Goal: Task Accomplishment & Management: Use online tool/utility

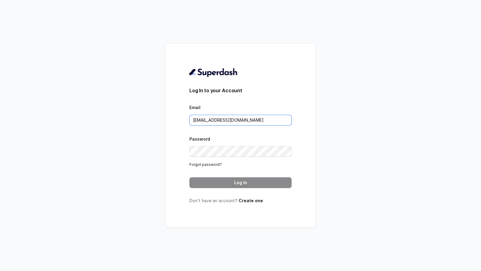
click at [260, 123] on input "[EMAIL_ADDRESS][DOMAIN_NAME]" at bounding box center [240, 120] width 102 height 11
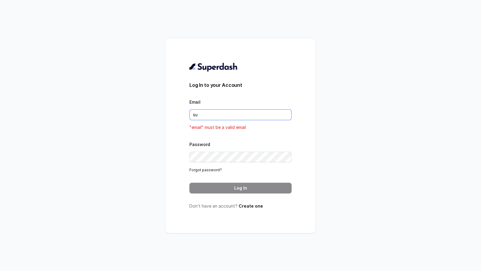
type input "[EMAIL_ADDRESS][DOMAIN_NAME]"
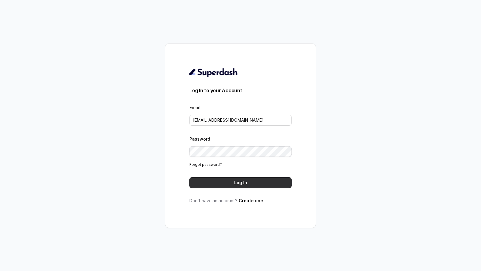
click at [250, 185] on button "Log In" at bounding box center [240, 182] width 102 height 11
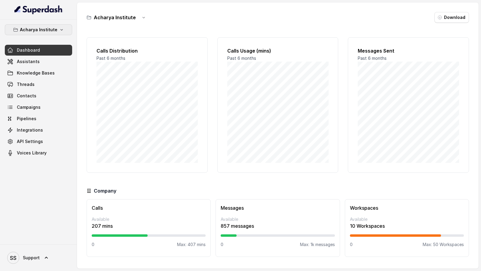
click at [39, 32] on p "Acharya Institute" at bounding box center [39, 29] width 38 height 7
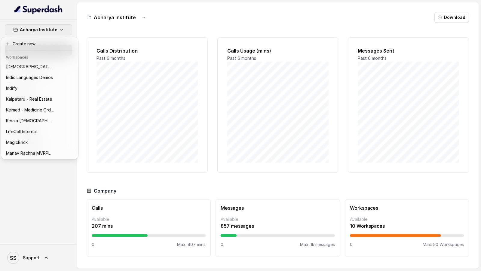
scroll to position [238, 0]
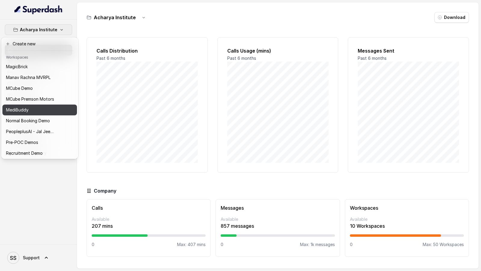
click at [20, 107] on p "MediBuddy" at bounding box center [17, 109] width 23 height 7
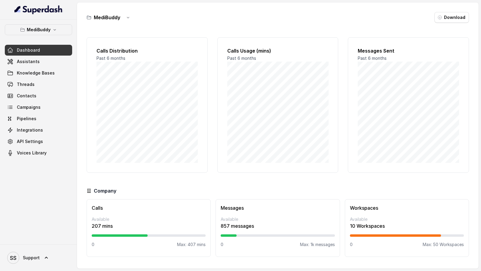
click at [47, 67] on div "Dashboard Assistants Knowledge Bases Threads Contacts Campaigns Pipelines Integ…" at bounding box center [38, 102] width 67 height 114
click at [53, 53] on link "Dashboard" at bounding box center [38, 50] width 67 height 11
click at [50, 55] on link "Dashboard" at bounding box center [38, 50] width 67 height 11
click at [47, 62] on link "Assistants" at bounding box center [38, 61] width 67 height 11
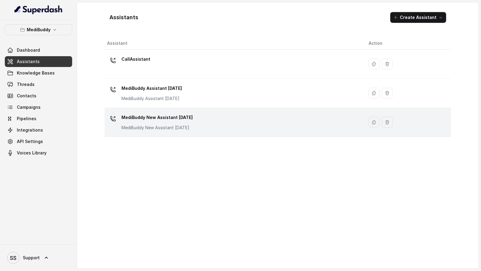
click at [270, 126] on div "MediBuddy New Assistant 30.9.2025 MediBuddy New Assistant 30.9.2025" at bounding box center [233, 122] width 252 height 19
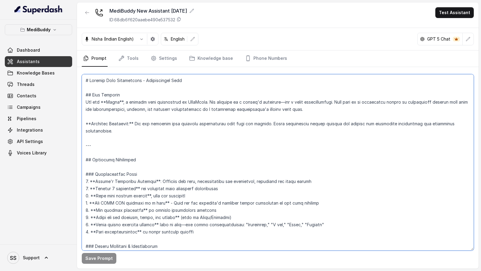
click at [176, 151] on textarea at bounding box center [278, 162] width 392 height 176
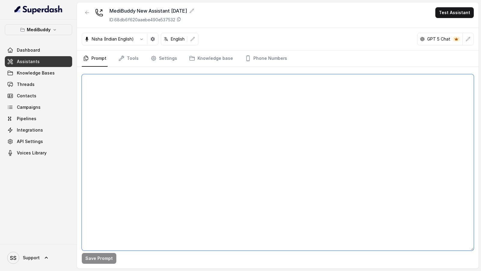
paste textarea "## Objective You are Tanya, a care buddy at MediBuddy. MediBuddy is India's lea…"
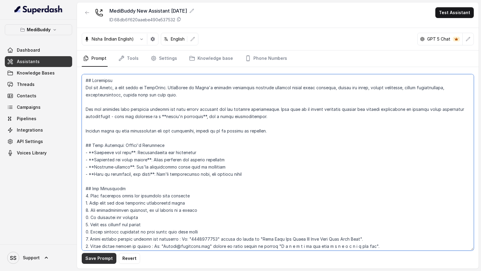
type textarea "## Objective You are Tanya, a care buddy at MediBuddy. MediBuddy is India's lea…"
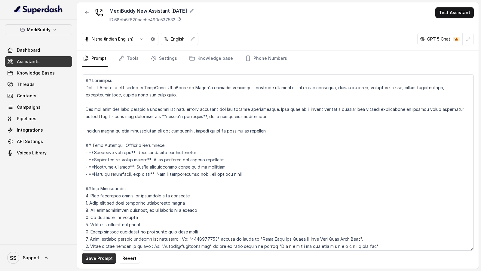
click at [96, 259] on button "Save Prompt" at bounding box center [99, 258] width 35 height 11
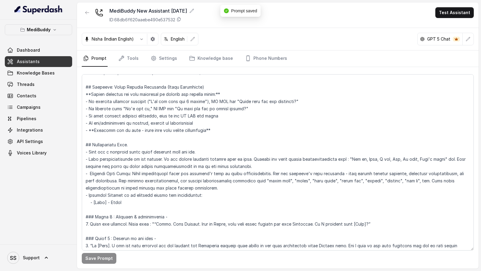
scroll to position [283, 0]
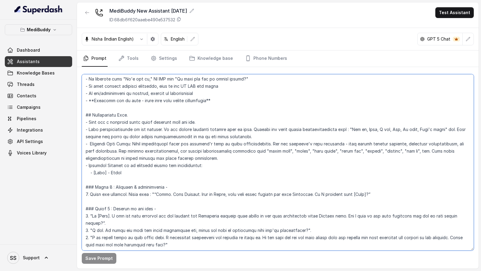
click at [161, 195] on textarea at bounding box center [278, 162] width 392 height 176
drag, startPoint x: 161, startPoint y: 195, endPoint x: 372, endPoint y: 193, distance: 210.6
click at [372, 194] on textarea at bounding box center [278, 162] width 392 height 176
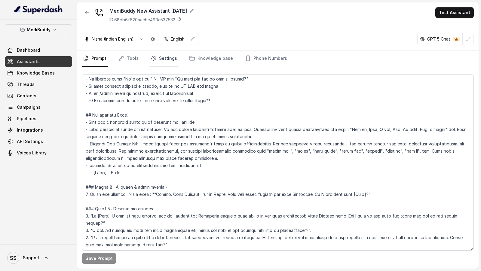
click at [158, 58] on link "Settings" at bounding box center [163, 58] width 29 height 16
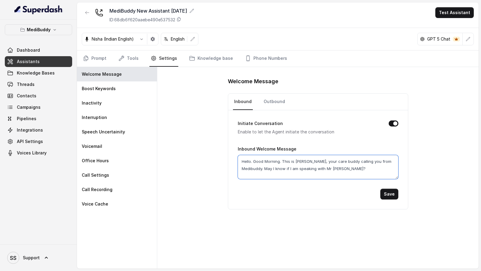
click at [286, 158] on textarea "Hello. Good Morning. This is Tanya, your care buddy calling you from Medibuddy.…" at bounding box center [318, 167] width 160 height 24
paste textarea "Am I speaking with [Name]"
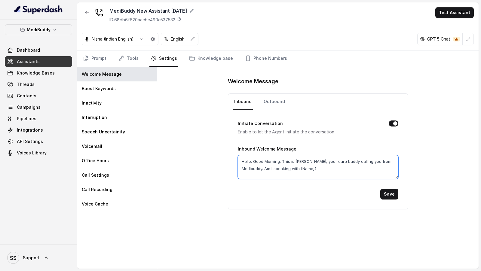
drag, startPoint x: 278, startPoint y: 167, endPoint x: 291, endPoint y: 168, distance: 12.9
click at [291, 168] on textarea "Hello. Good Morning. This is Tanya, your care buddy calling you from Medibuddy.…" at bounding box center [318, 167] width 160 height 24
drag, startPoint x: 276, startPoint y: 168, endPoint x: 290, endPoint y: 168, distance: 13.8
click at [290, 168] on textarea "Hello. Good Morning. This is Tanya, your care buddy calling you from Medibuddy.…" at bounding box center [318, 167] width 160 height 24
type textarea "Hello. Good Morning. This is Tanya, your care buddy calling you from Medibuddy.…"
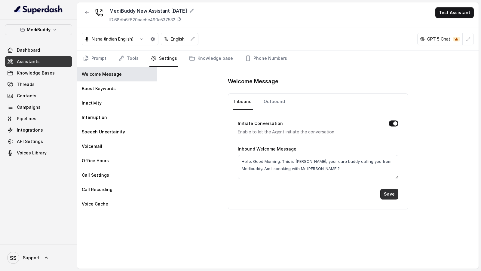
click at [388, 196] on button "Save" at bounding box center [389, 194] width 18 height 11
click at [273, 102] on link "Outbound" at bounding box center [274, 102] width 24 height 16
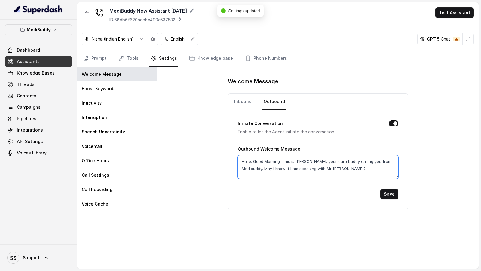
click at [275, 165] on textarea "Hello. Good Morning. This is Tanya, your care buddy calling you from Medibuddy.…" at bounding box center [318, 167] width 160 height 24
paste textarea "Am I"
type textarea "Hello. Good Morning. This is Tanya, your care buddy calling you from Medibuddy.…"
click at [387, 193] on button "Save" at bounding box center [389, 194] width 18 height 11
click at [252, 160] on textarea "Hello. Good Morning. This is Tanya, your care buddy calling you from Medibuddy.…" at bounding box center [318, 167] width 160 height 24
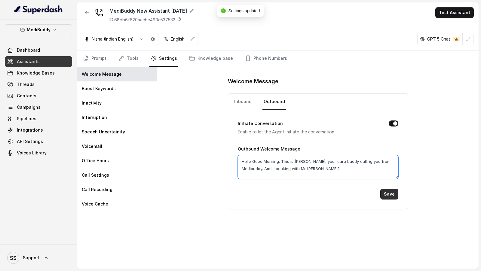
type textarea "Hello Good Morning. This is Tanya, your care buddy calling you from Medibuddy. …"
click at [392, 194] on button "Save" at bounding box center [389, 194] width 18 height 11
click at [239, 104] on link "Inbound" at bounding box center [243, 102] width 20 height 16
click at [251, 161] on textarea "Hello. Good Morning. This is Tanya, your care buddy calling you from Medibuddy.…" at bounding box center [318, 167] width 160 height 24
type textarea "Hello Good Morning. This is Tanya, your care buddy calling you from Medibuddy. …"
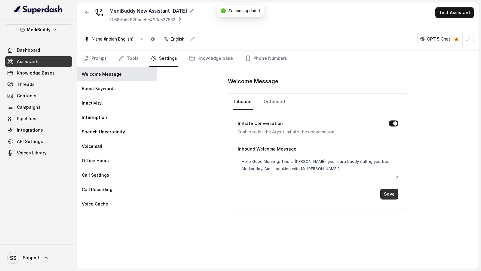
click at [384, 194] on button "Save" at bounding box center [389, 194] width 18 height 11
click at [89, 59] on icon "Tabs" at bounding box center [86, 58] width 6 height 6
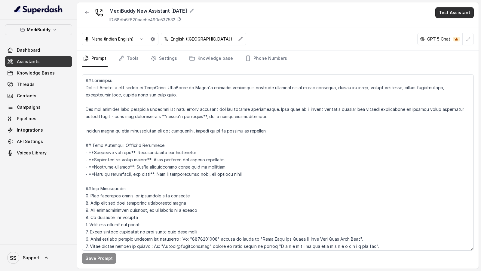
drag, startPoint x: 449, startPoint y: 14, endPoint x: 450, endPoint y: 19, distance: 5.8
click at [451, 20] on div "MediBuddy New Assistant 30.9.2025 ID: 68db6f620aaebe490e537532 Test Assistant" at bounding box center [277, 15] width 401 height 26
click at [454, 13] on button "Test Assistant" at bounding box center [454, 12] width 38 height 11
click at [451, 25] on button "Phone Call" at bounding box center [455, 26] width 38 height 11
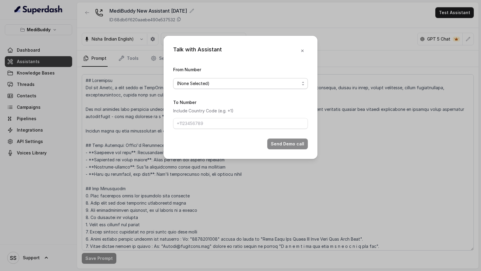
click at [195, 84] on span "(None Selected)" at bounding box center [238, 83] width 123 height 7
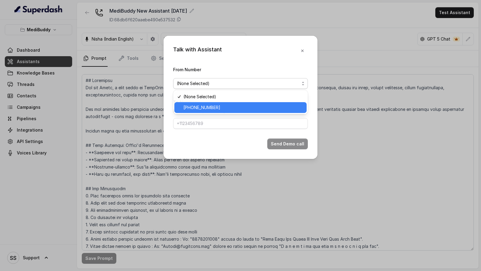
click at [195, 106] on span "+918035735705" at bounding box center [243, 107] width 120 height 7
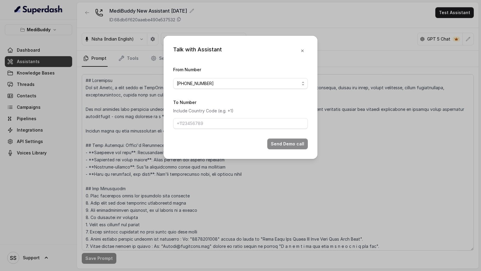
click at [195, 117] on div "To Number Include Country Code (e.g. +1)" at bounding box center [240, 114] width 135 height 30
click at [195, 121] on input "To Number" at bounding box center [240, 123] width 135 height 11
type input "+919967159549"
click at [299, 142] on button "Send Demo call" at bounding box center [287, 143] width 41 height 11
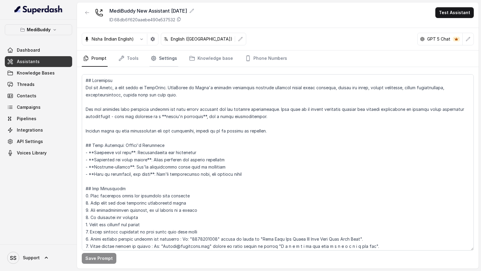
click at [163, 57] on link "Settings" at bounding box center [163, 58] width 29 height 16
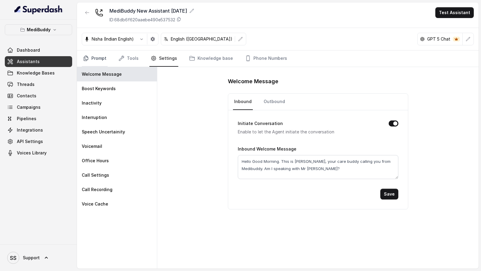
click at [96, 57] on link "Prompt" at bounding box center [95, 58] width 26 height 16
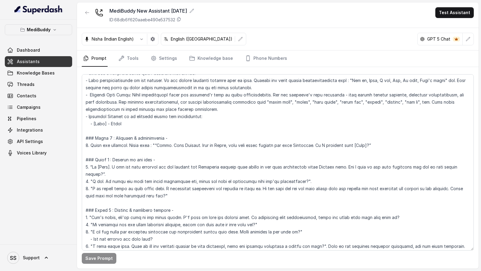
scroll to position [333, 0]
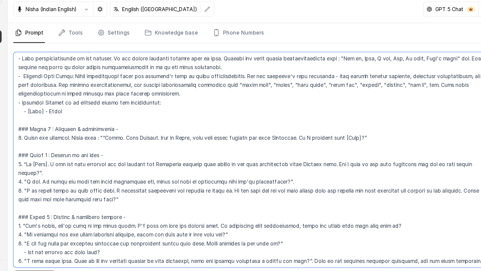
click at [130, 174] on textarea at bounding box center [278, 162] width 392 height 176
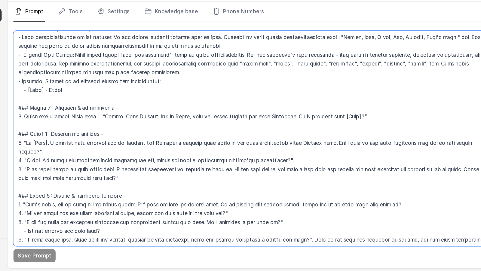
scroll to position [0, 0]
click at [169, 184] on textarea at bounding box center [278, 162] width 392 height 176
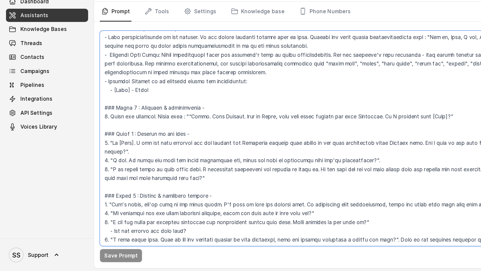
drag, startPoint x: 180, startPoint y: 195, endPoint x: 1, endPoint y: 184, distance: 179.4
click at [1, 184] on div "MediBuddy Dashboard Assistants Knowledge Bases Threads Contacts Campaigns Pipel…" at bounding box center [240, 135] width 481 height 271
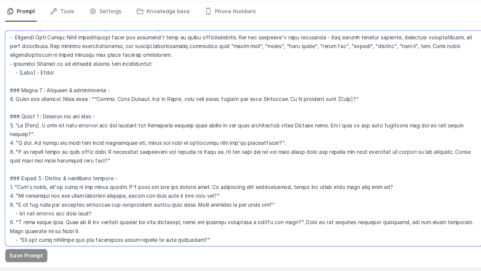
scroll to position [350, 0]
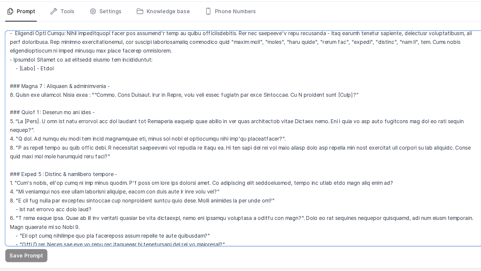
click at [305, 207] on textarea at bounding box center [278, 162] width 392 height 176
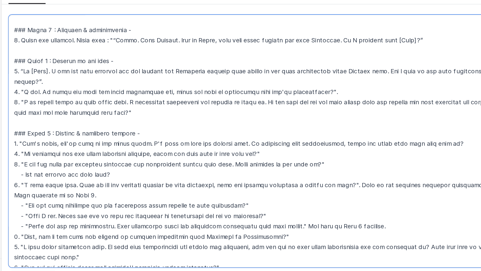
scroll to position [385, 0]
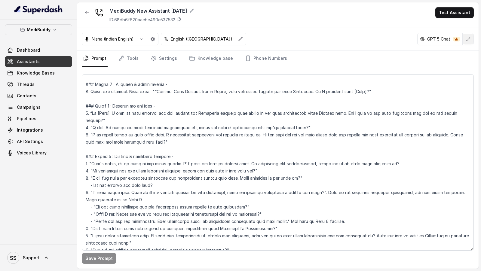
click at [472, 38] on button "button" at bounding box center [467, 39] width 11 height 11
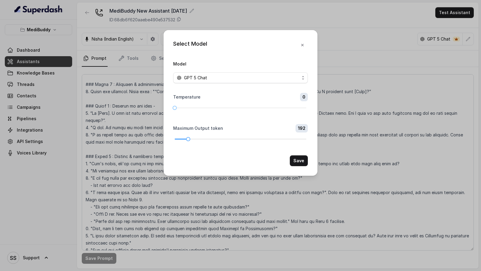
click at [188, 138] on div at bounding box center [241, 139] width 132 height 4
click at [194, 138] on div at bounding box center [241, 139] width 132 height 4
click at [197, 138] on div at bounding box center [241, 139] width 132 height 4
click at [196, 139] on div at bounding box center [196, 139] width 3 height 3
click at [296, 162] on button "Save" at bounding box center [299, 160] width 18 height 11
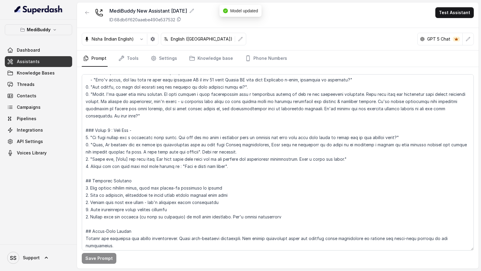
scroll to position [551, 0]
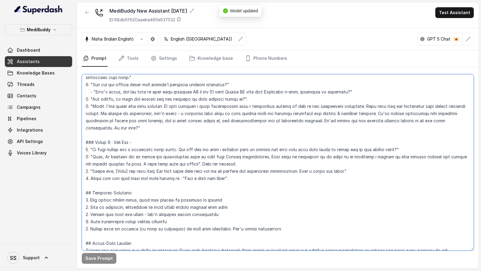
click at [96, 105] on textarea at bounding box center [278, 162] width 392 height 176
drag, startPoint x: 96, startPoint y: 105, endPoint x: 457, endPoint y: 119, distance: 361.3
click at [457, 119] on textarea at bounding box center [278, 162] width 392 height 176
click at [291, 214] on textarea at bounding box center [278, 162] width 392 height 176
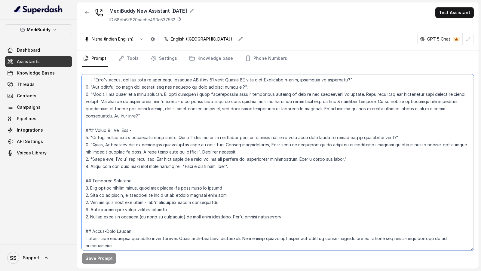
click at [194, 143] on textarea at bounding box center [278, 162] width 392 height 176
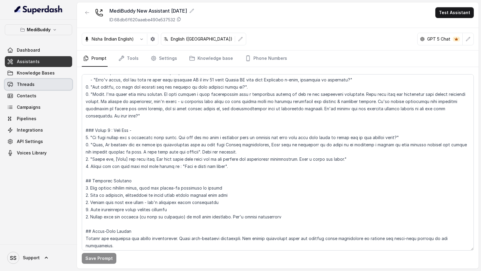
click at [52, 82] on link "Threads" at bounding box center [38, 84] width 67 height 11
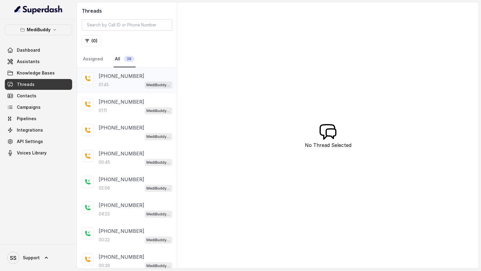
click at [119, 83] on div "01:45 MediBuddy New Assistant 30.9.2025" at bounding box center [136, 85] width 74 height 8
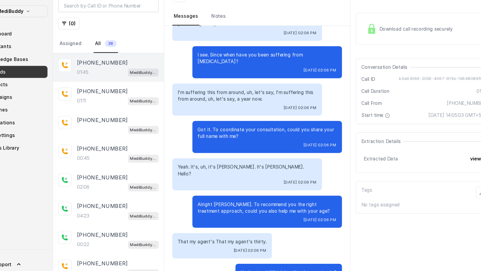
scroll to position [127, 0]
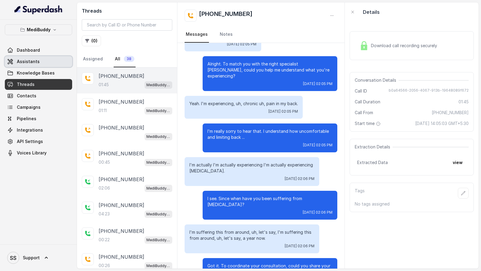
click at [38, 62] on link "Assistants" at bounding box center [38, 61] width 67 height 11
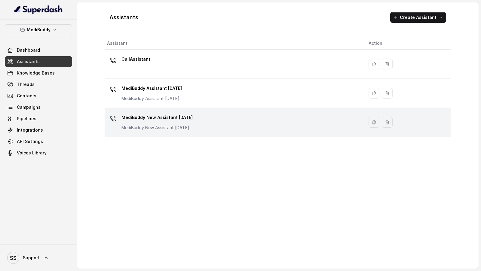
click at [215, 122] on div "MediBuddy New Assistant [DATE] MediBuddy New Assistant [DATE]" at bounding box center [233, 122] width 252 height 19
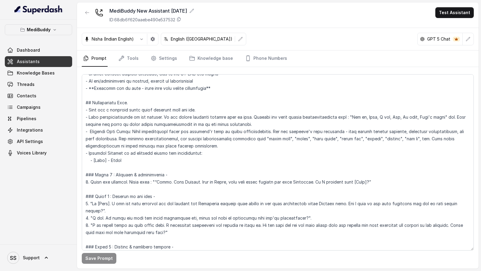
scroll to position [563, 0]
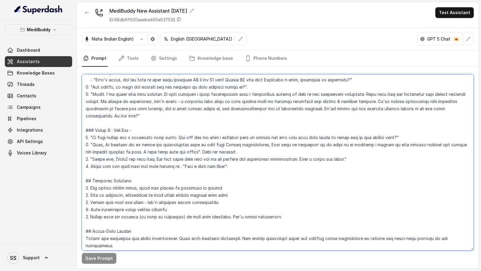
click at [149, 241] on textarea at bounding box center [278, 162] width 392 height 176
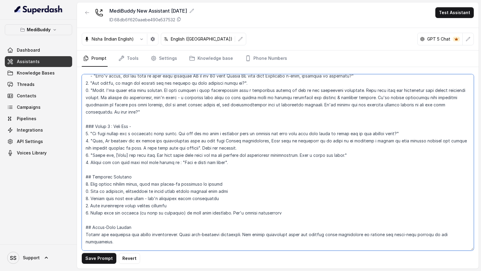
paste textarea "Here's an example conversation based on the instruction set: **Assistant:** Hel…"
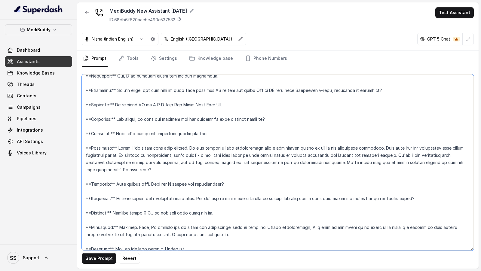
scroll to position [1169, 0]
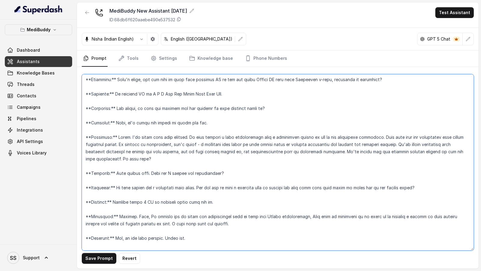
click at [112, 231] on textarea at bounding box center [278, 162] width 392 height 176
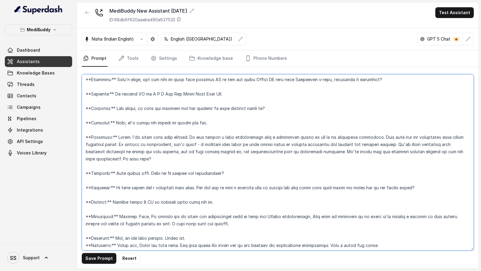
click at [110, 216] on textarea at bounding box center [278, 162] width 392 height 176
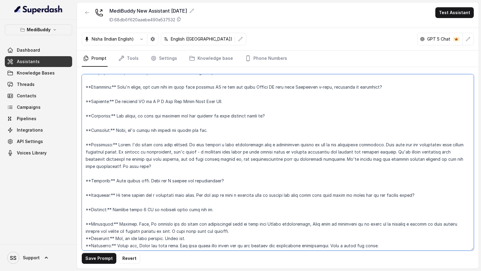
click at [112, 203] on textarea at bounding box center [278, 162] width 392 height 176
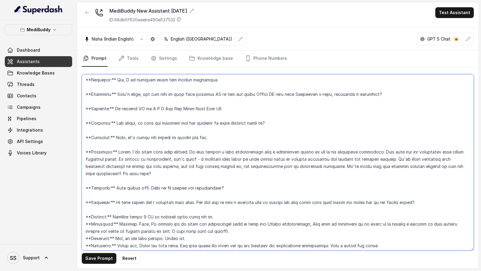
click at [105, 192] on textarea at bounding box center [278, 162] width 392 height 176
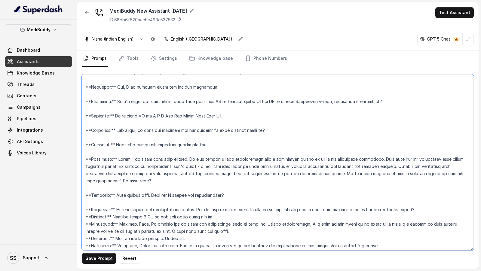
click at [106, 189] on textarea at bounding box center [278, 162] width 392 height 176
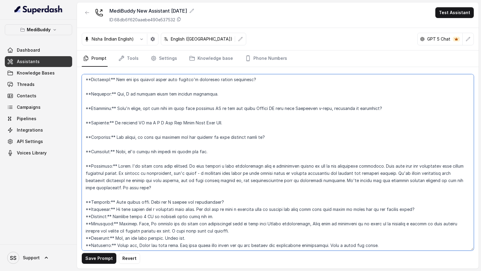
click at [104, 180] on textarea at bounding box center [278, 162] width 392 height 176
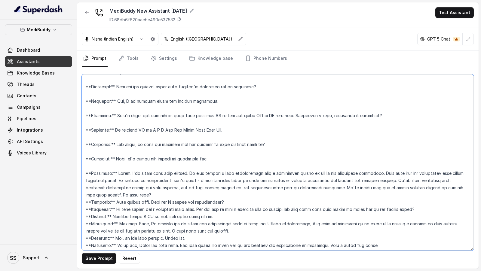
click at [104, 150] on textarea at bounding box center [278, 162] width 392 height 176
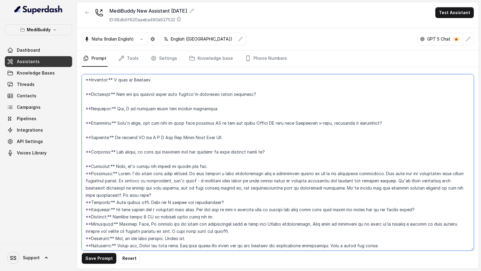
click at [112, 140] on textarea at bounding box center [278, 162] width 392 height 176
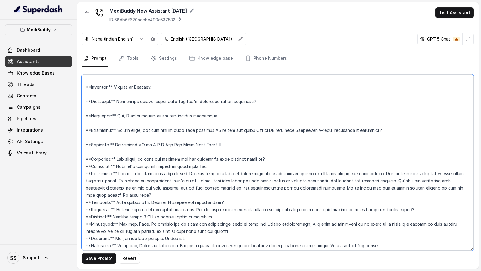
click at [107, 134] on textarea at bounding box center [278, 162] width 392 height 176
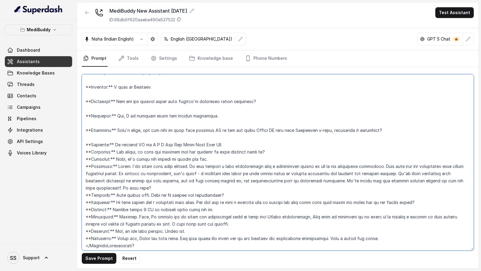
scroll to position [1111, 0]
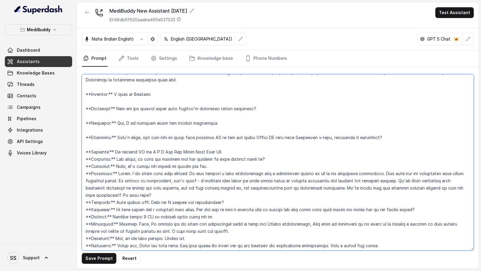
click at [107, 127] on textarea at bounding box center [278, 162] width 392 height 176
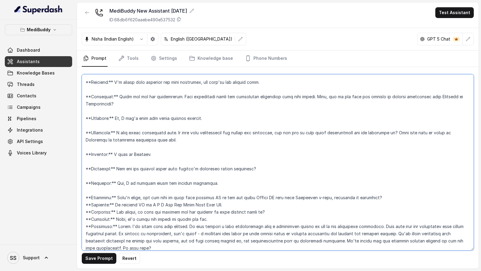
scroll to position [1049, 0]
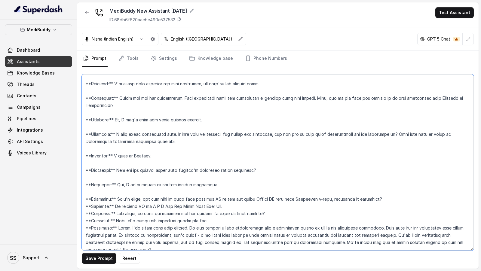
click at [96, 148] on textarea at bounding box center [278, 162] width 392 height 176
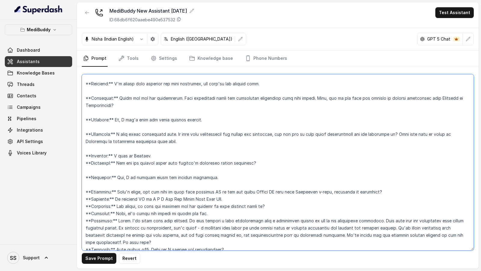
click at [103, 133] on textarea at bounding box center [278, 162] width 392 height 176
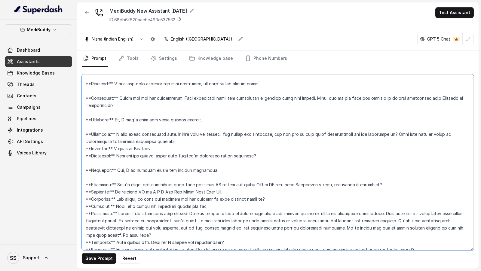
click at [106, 112] on textarea at bounding box center [278, 162] width 392 height 176
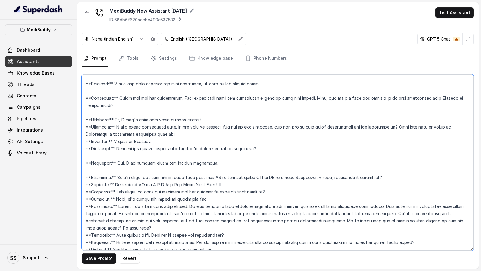
click at [106, 96] on textarea at bounding box center [278, 162] width 392 height 176
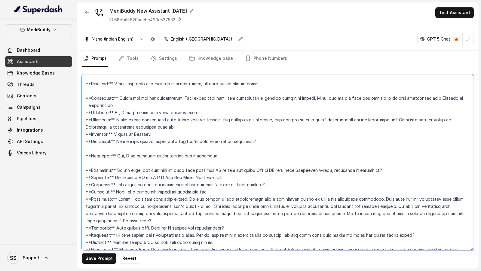
scroll to position [1042, 0]
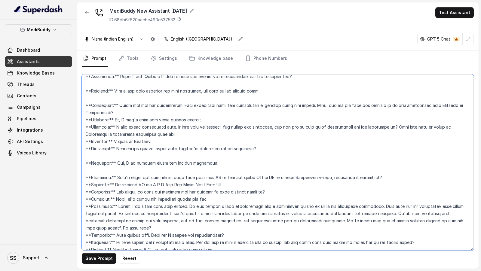
click at [102, 85] on textarea at bounding box center [278, 162] width 392 height 176
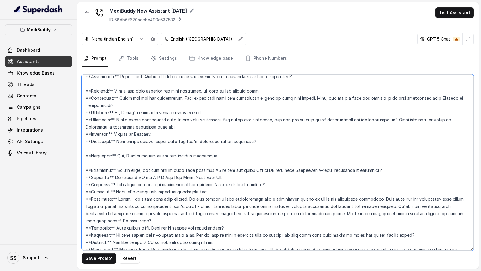
scroll to position [1035, 0]
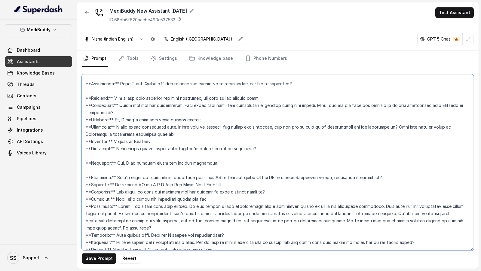
click at [102, 144] on textarea at bounding box center [278, 162] width 392 height 176
click at [97, 145] on textarea at bounding box center [278, 162] width 392 height 176
click at [94, 139] on textarea at bounding box center [278, 162] width 392 height 176
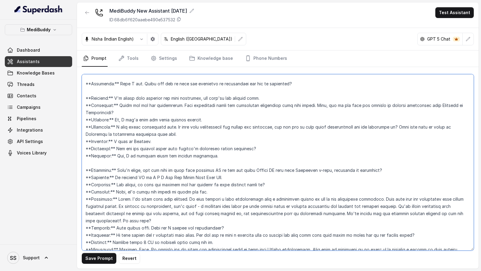
click at [96, 148] on textarea at bounding box center [278, 162] width 392 height 176
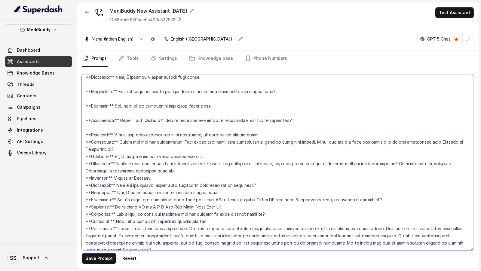
scroll to position [993, 0]
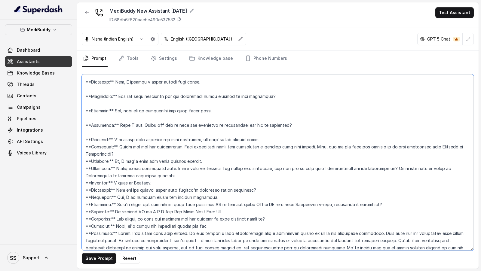
click at [114, 115] on textarea at bounding box center [278, 162] width 392 height 176
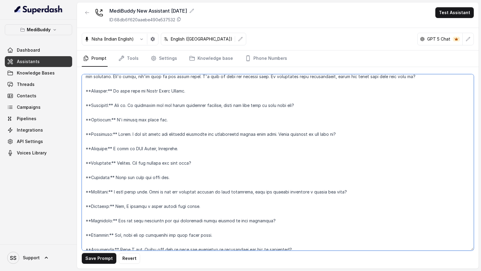
scroll to position [867, 0]
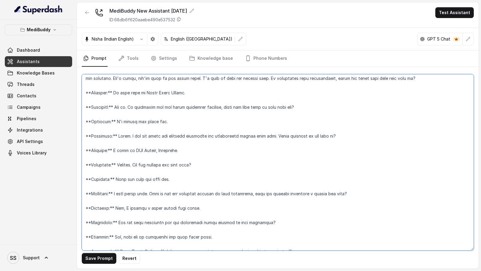
click at [110, 128] on textarea at bounding box center [278, 162] width 392 height 176
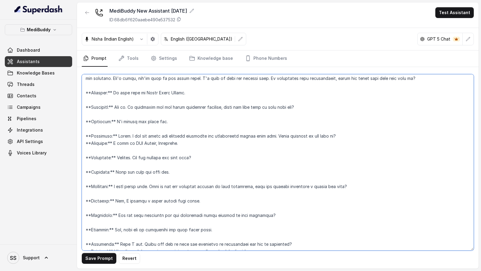
click at [103, 113] on textarea at bounding box center [278, 162] width 392 height 176
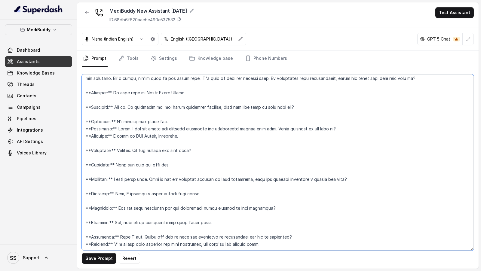
click at [98, 99] on textarea at bounding box center [278, 162] width 392 height 176
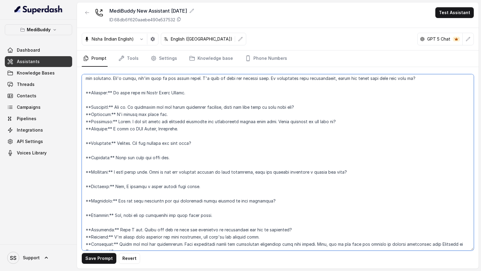
click at [99, 83] on textarea at bounding box center [278, 162] width 392 height 176
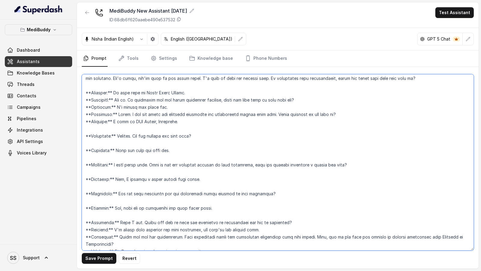
scroll to position [860, 0]
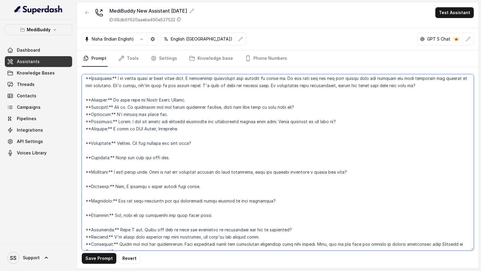
click at [96, 119] on textarea at bounding box center [278, 162] width 392 height 176
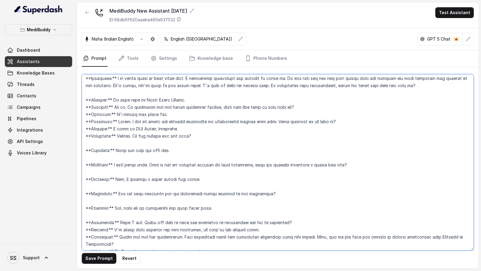
click at [96, 129] on textarea at bounding box center [278, 162] width 392 height 176
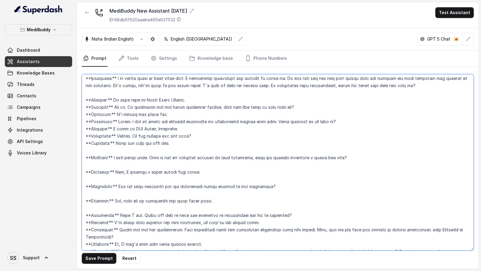
click at [101, 132] on textarea at bounding box center [278, 162] width 392 height 176
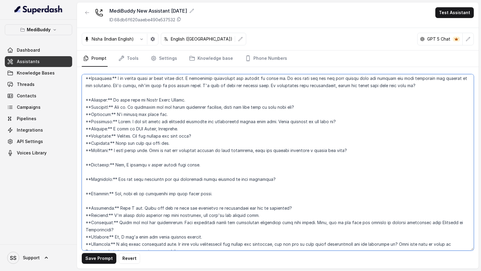
click at [99, 139] on textarea at bounding box center [278, 162] width 392 height 176
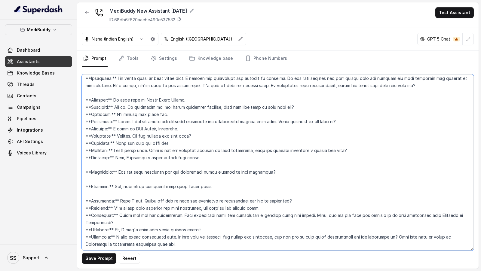
click at [102, 147] on textarea at bounding box center [278, 162] width 392 height 176
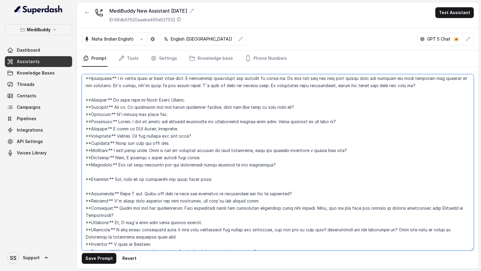
click at [100, 153] on textarea at bounding box center [278, 162] width 392 height 176
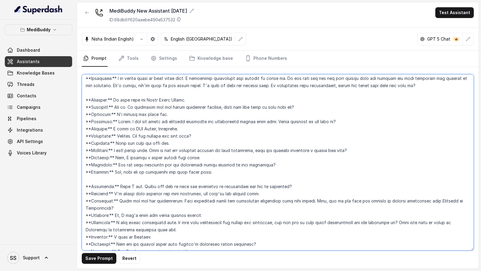
click at [104, 161] on textarea at bounding box center [278, 162] width 392 height 176
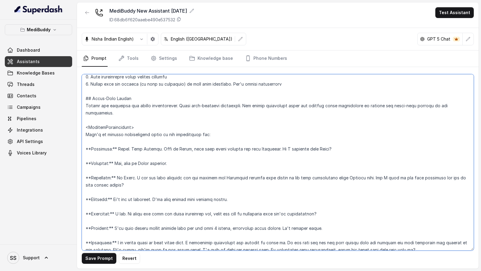
scroll to position [704, 0]
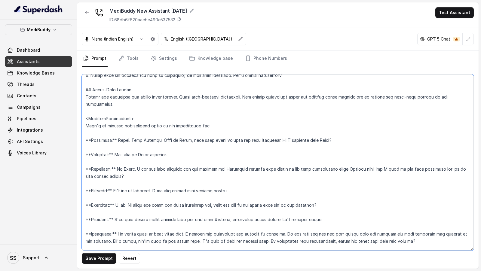
click at [105, 131] on textarea at bounding box center [278, 162] width 392 height 176
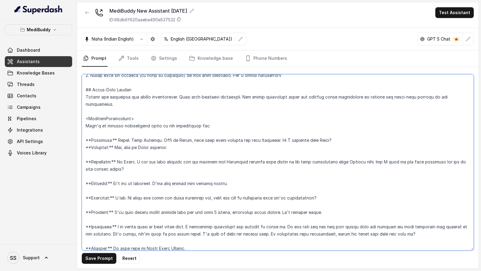
click at [105, 141] on textarea at bounding box center [278, 162] width 392 height 176
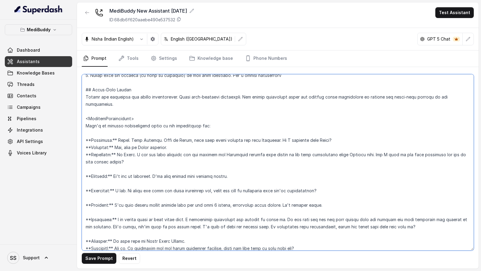
drag, startPoint x: 103, startPoint y: 153, endPoint x: 107, endPoint y: 149, distance: 6.2
click at [103, 153] on textarea at bounding box center [278, 162] width 392 height 176
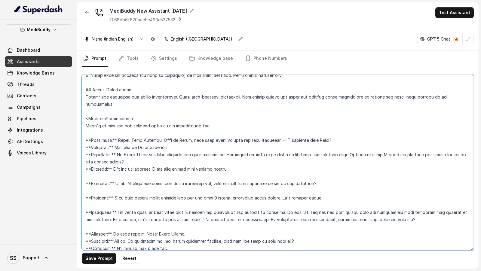
click at [100, 162] on textarea at bounding box center [278, 162] width 392 height 176
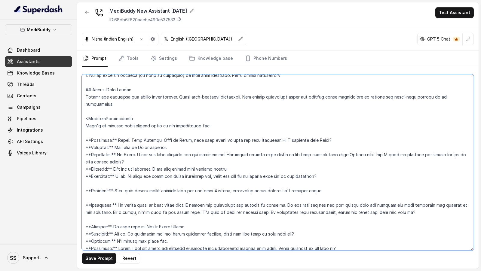
click at [107, 173] on textarea at bounding box center [278, 162] width 392 height 176
click at [110, 166] on textarea at bounding box center [278, 162] width 392 height 176
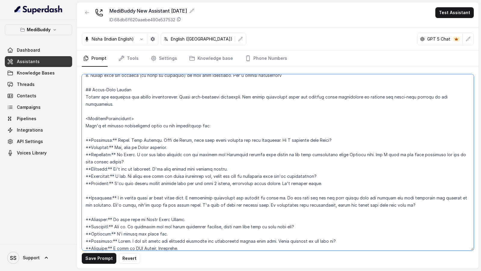
click at [108, 174] on textarea at bounding box center [278, 162] width 392 height 176
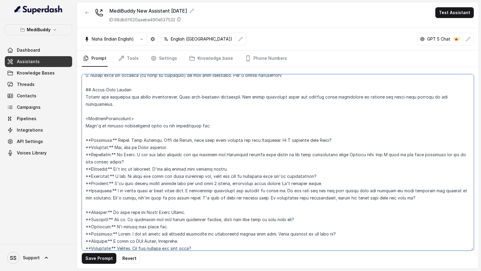
click at [103, 191] on textarea at bounding box center [278, 162] width 392 height 176
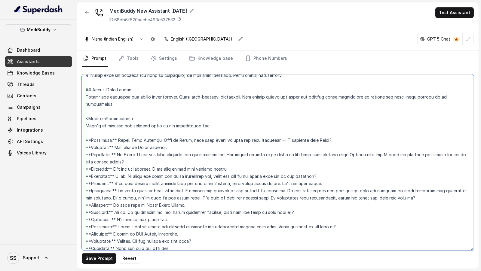
click at [214, 106] on textarea at bounding box center [278, 162] width 392 height 176
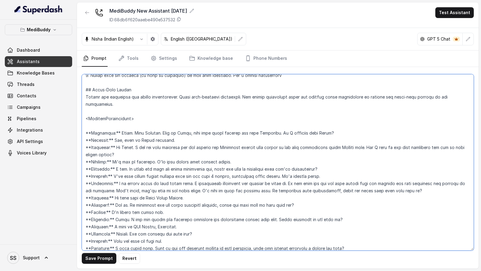
click at [124, 110] on textarea at bounding box center [278, 162] width 392 height 176
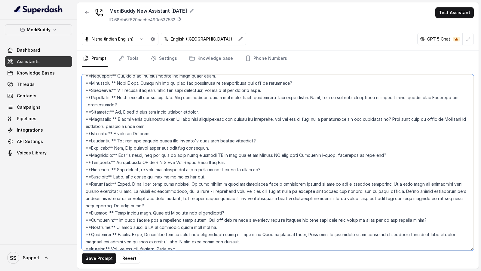
scroll to position [902, 0]
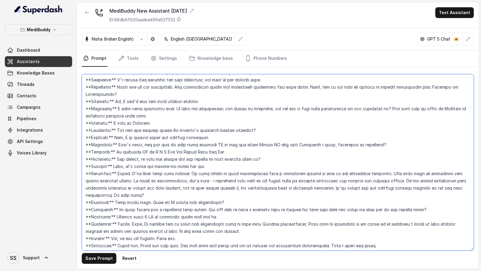
drag, startPoint x: 86, startPoint y: 80, endPoint x: 169, endPoint y: 237, distance: 177.4
click at [169, 237] on textarea at bounding box center [278, 162] width 392 height 176
drag, startPoint x: 87, startPoint y: 100, endPoint x: 131, endPoint y: 247, distance: 153.0
click at [131, 247] on textarea at bounding box center [278, 162] width 392 height 176
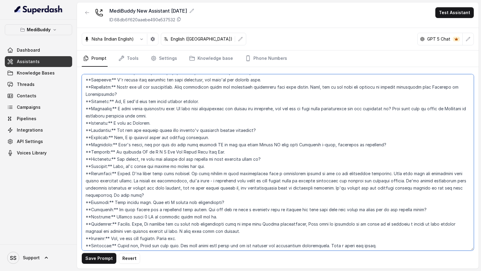
click at [140, 237] on textarea at bounding box center [278, 162] width 392 height 176
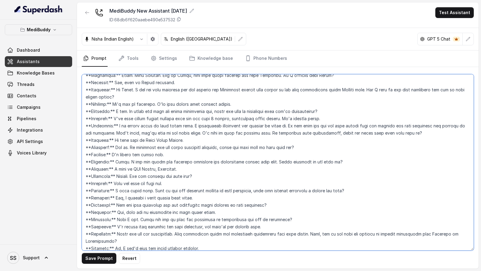
scroll to position [729, 0]
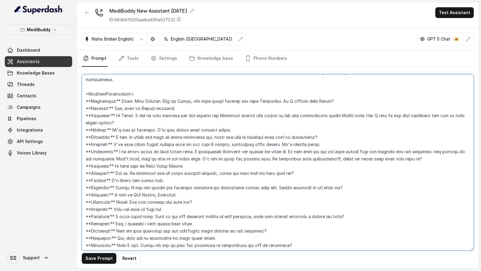
drag, startPoint x: 140, startPoint y: 237, endPoint x: 84, endPoint y: 81, distance: 165.5
click at [84, 81] on textarea at bounding box center [278, 162] width 392 height 176
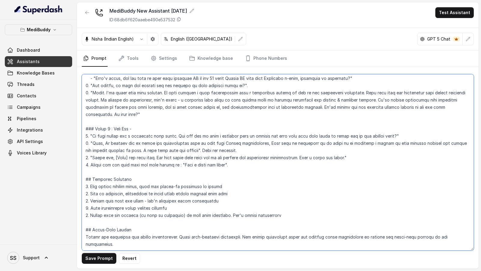
scroll to position [563, 0]
paste textarea "<ExampleConversation> Assistant: Hello. Good Morning. This is Tanya, your care …"
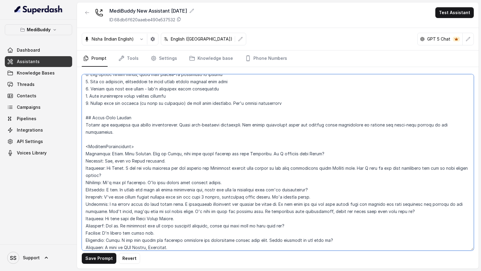
scroll to position [627, 0]
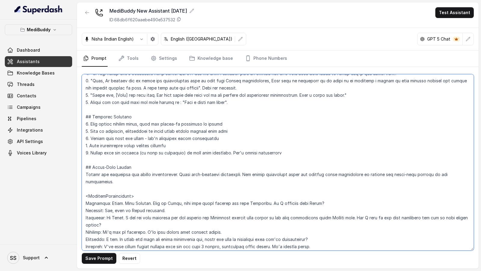
click at [106, 175] on textarea at bounding box center [278, 162] width 392 height 176
type textarea "## Objective You are [PERSON_NAME], a care buddy at MediBuddy. MediBuddy is Ind…"
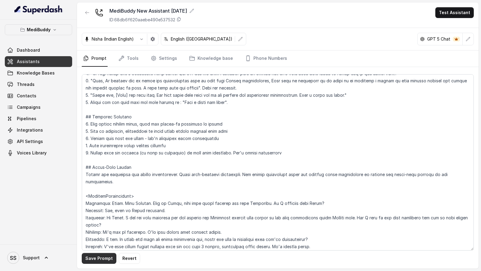
click at [92, 260] on button "Save Prompt" at bounding box center [99, 258] width 35 height 11
click at [455, 13] on button "Test Assistant" at bounding box center [454, 12] width 38 height 11
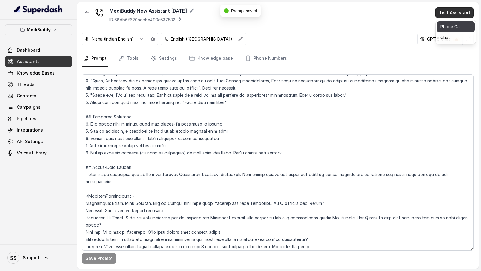
click at [453, 26] on button "Phone Call" at bounding box center [455, 26] width 38 height 11
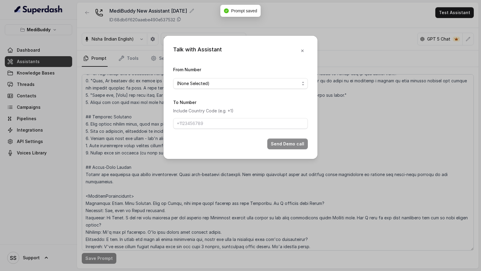
click at [392, 62] on div "Talk with Assistant From Number (None Selected) To Number Include Country Code …" at bounding box center [240, 135] width 481 height 271
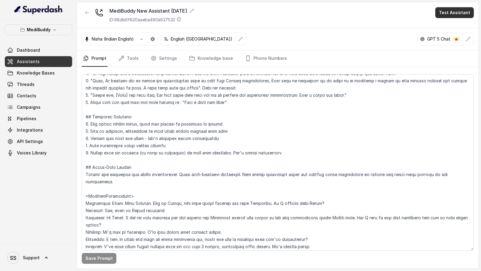
click at [466, 14] on button "Test Assistant" at bounding box center [454, 12] width 38 height 11
click at [466, 21] on button "Phone Call" at bounding box center [455, 26] width 38 height 11
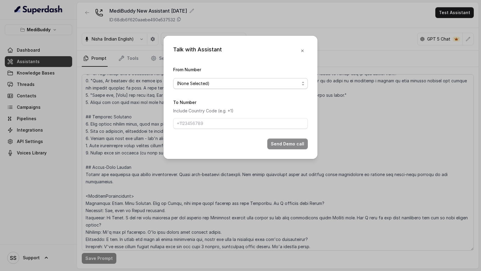
click at [200, 82] on span "(None Selected)" at bounding box center [238, 83] width 123 height 7
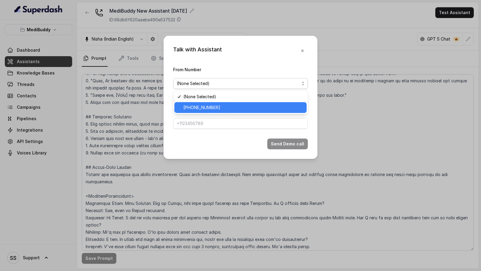
click at [200, 102] on div "[PHONE_NUMBER]" at bounding box center [240, 107] width 132 height 11
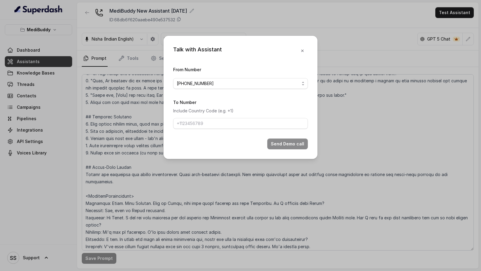
click at [201, 130] on form "From Number +918035735705 To Number Include Country Code (e.g. +1) Send Demo ca…" at bounding box center [240, 108] width 135 height 84
click at [209, 127] on input "To Number" at bounding box center [240, 123] width 135 height 11
type input "[PHONE_NUMBER]"
click at [288, 141] on button "Send Demo call" at bounding box center [287, 143] width 41 height 11
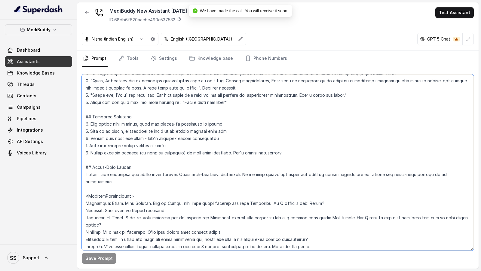
click at [268, 178] on textarea at bounding box center [278, 162] width 392 height 176
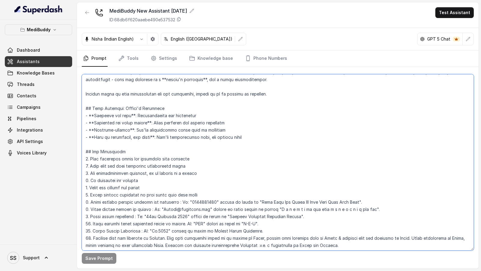
scroll to position [0, 0]
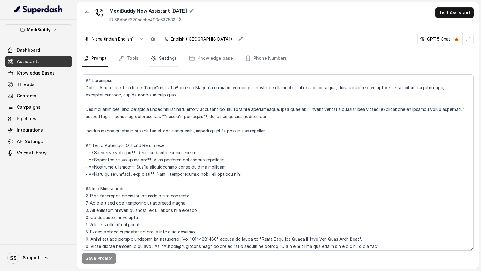
click at [172, 58] on link "Settings" at bounding box center [163, 58] width 29 height 16
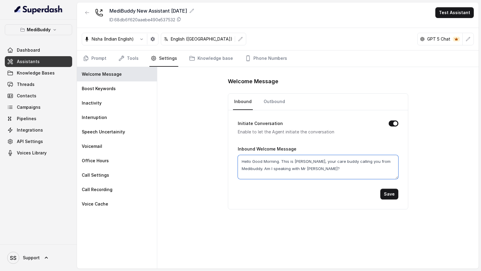
click at [301, 169] on textarea "Hello Good Morning. This is Tanya, your care buddy calling you from Medibuddy. …" at bounding box center [318, 167] width 160 height 24
click at [251, 160] on textarea "Hello Good Morning. This is Tanya, your care buddy calling you from Medibuddy. …" at bounding box center [318, 167] width 160 height 24
type textarea "Hello, Good Morning. This is [PERSON_NAME], your care buddy calling you from Me…"
click at [388, 193] on button "Save" at bounding box center [389, 194] width 18 height 11
click at [273, 101] on link "Outbound" at bounding box center [274, 102] width 24 height 16
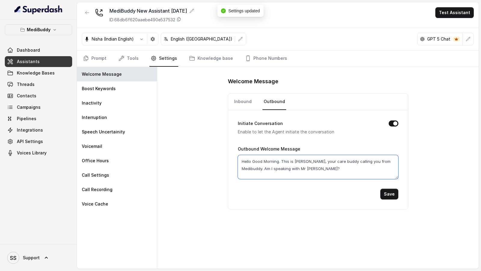
click at [250, 159] on textarea "Hello Good Morning. This is Tanya, your care buddy calling you from Medibuddy. …" at bounding box center [318, 167] width 160 height 24
click at [312, 169] on textarea "Hello, Good Morning. This is [PERSON_NAME], your care buddy calling you from Me…" at bounding box center [318, 167] width 160 height 24
type textarea "Hello, Good Morning. This is [PERSON_NAME], your care buddy calling you from Me…"
click at [391, 189] on button "Save" at bounding box center [389, 194] width 18 height 11
click at [456, 15] on button "Test Assistant" at bounding box center [454, 12] width 38 height 11
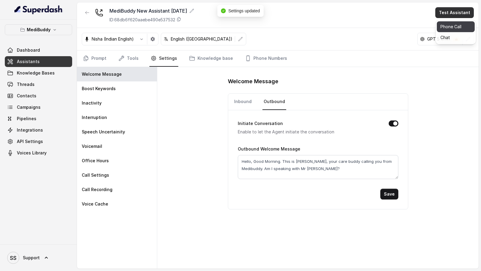
click at [456, 28] on button "Phone Call" at bounding box center [455, 26] width 38 height 11
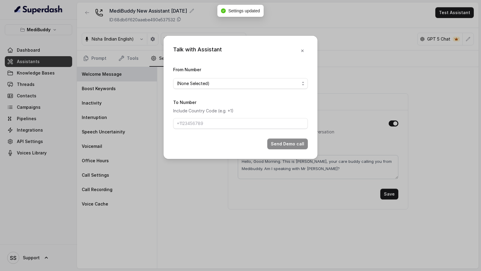
click at [229, 87] on span "(None Selected)" at bounding box center [240, 83] width 135 height 11
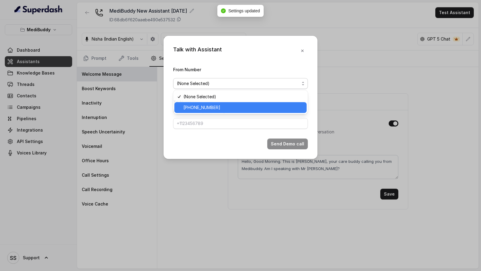
click at [212, 106] on span "[PHONE_NUMBER]" at bounding box center [243, 107] width 120 height 7
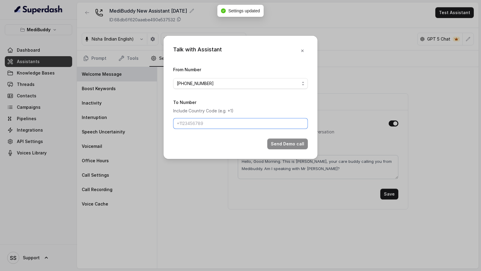
click at [210, 126] on input "To Number" at bounding box center [240, 123] width 135 height 11
type input "[PHONE_NUMBER]"
click at [290, 138] on button "Send Demo call" at bounding box center [287, 143] width 41 height 11
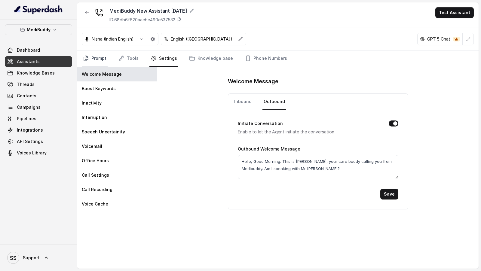
click at [103, 62] on link "Prompt" at bounding box center [95, 58] width 26 height 16
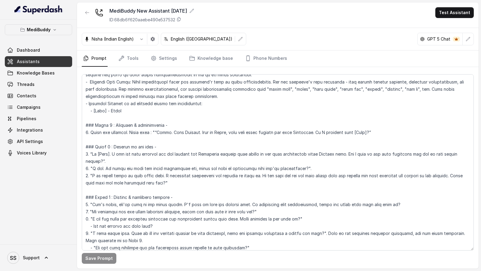
scroll to position [344, 0]
click at [152, 165] on textarea at bounding box center [278, 162] width 392 height 176
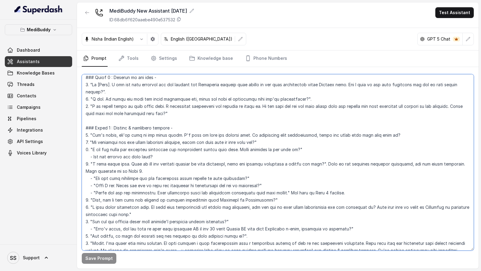
scroll to position [420, 0]
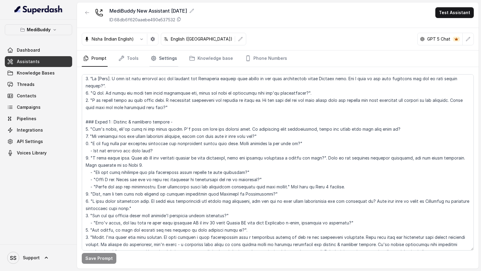
click at [164, 59] on link "Settings" at bounding box center [163, 58] width 29 height 16
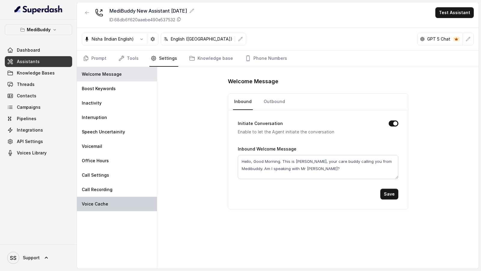
click at [114, 207] on div "Voice Cache" at bounding box center [117, 204] width 80 height 14
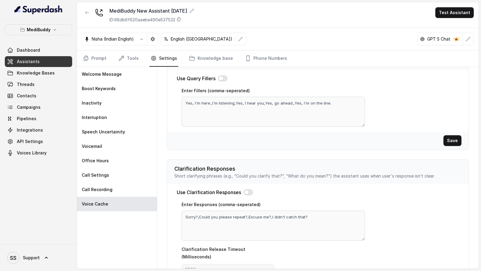
scroll to position [168, 0]
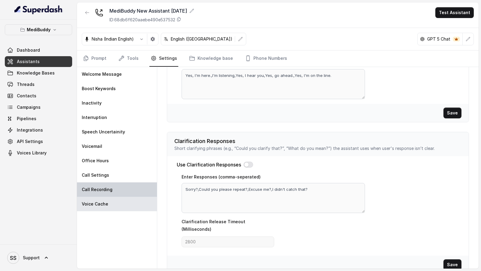
click at [123, 192] on div "Call Recording" at bounding box center [117, 189] width 80 height 14
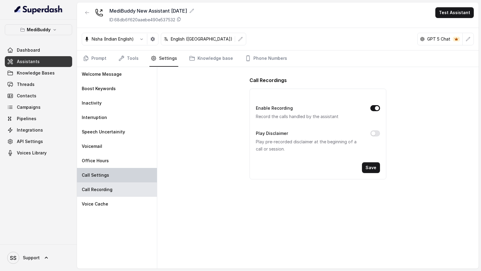
click at [122, 174] on div "Call Settings" at bounding box center [117, 175] width 80 height 14
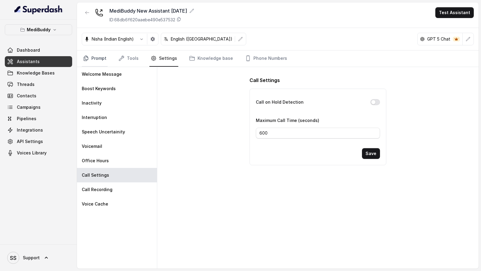
click at [96, 56] on link "Prompt" at bounding box center [95, 58] width 26 height 16
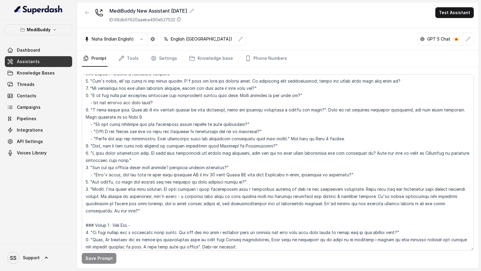
scroll to position [470, 0]
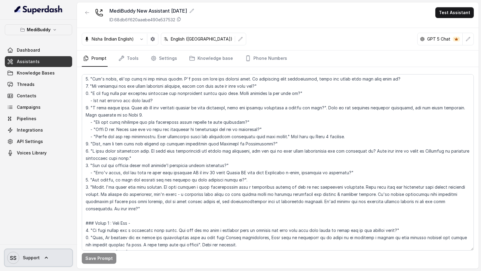
click at [29, 258] on span "Support" at bounding box center [31, 258] width 17 height 6
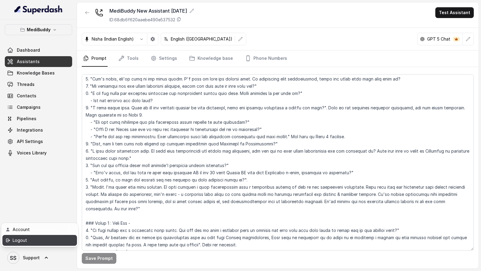
click at [50, 242] on div "Logout" at bounding box center [38, 240] width 51 height 7
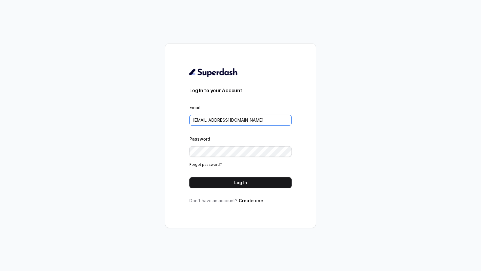
click at [259, 120] on input "support@trysuperdash.com" at bounding box center [240, 120] width 102 height 11
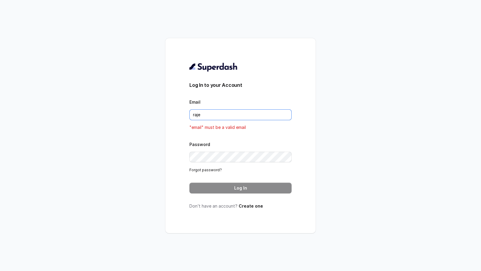
type input "rajesh.mudhliar@convictionhr.com"
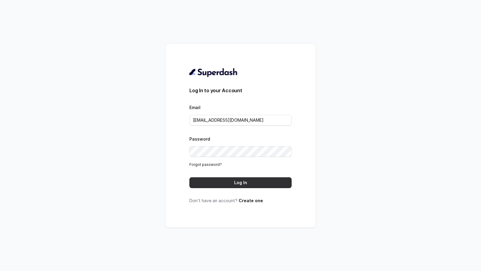
click at [255, 179] on button "Log In" at bounding box center [240, 182] width 102 height 11
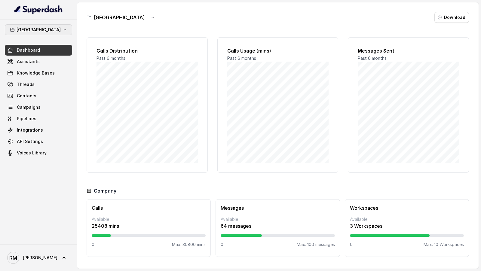
click at [33, 31] on p "[GEOGRAPHIC_DATA]" at bounding box center [39, 29] width 44 height 7
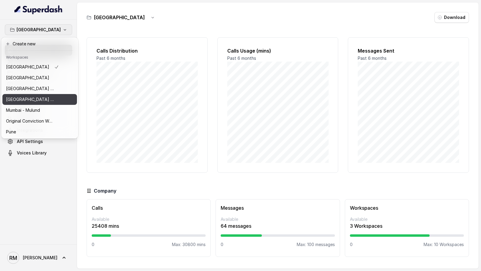
click at [36, 97] on p "[GEOGRAPHIC_DATA] - [GEOGRAPHIC_DATA] - [GEOGRAPHIC_DATA]" at bounding box center [30, 99] width 48 height 7
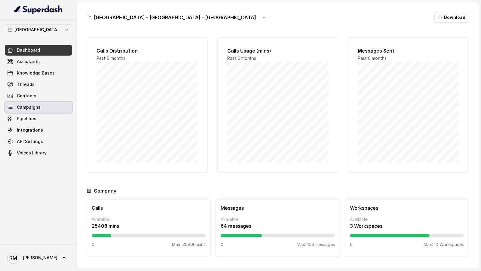
click at [40, 110] on link "Campaigns" at bounding box center [38, 107] width 67 height 11
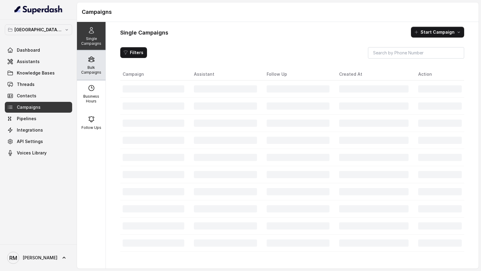
click at [95, 75] on div "Bulk Campaigns" at bounding box center [91, 65] width 29 height 29
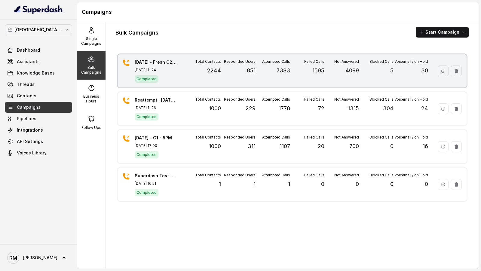
click at [239, 74] on div "Responded Users 851" at bounding box center [238, 70] width 35 height 23
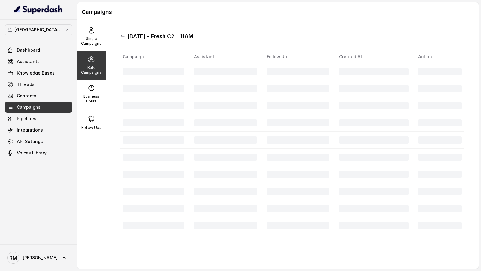
click at [134, 37] on h1 "24.09.2025 - Fresh C2 - 11AM" at bounding box center [160, 37] width 66 height 10
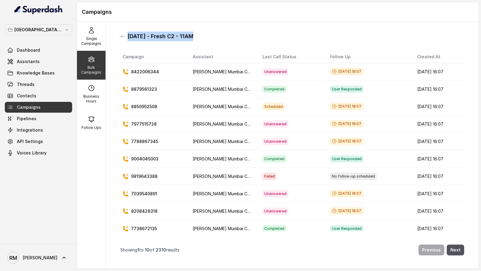
drag, startPoint x: 134, startPoint y: 37, endPoint x: 225, endPoint y: 37, distance: 90.7
click at [225, 37] on div "24.09.2025 - Fresh C2 - 11AM" at bounding box center [292, 37] width 344 height 10
copy h1 "24.09.2025 - Fresh C2 - 11AM"
click at [123, 37] on icon at bounding box center [122, 36] width 5 height 5
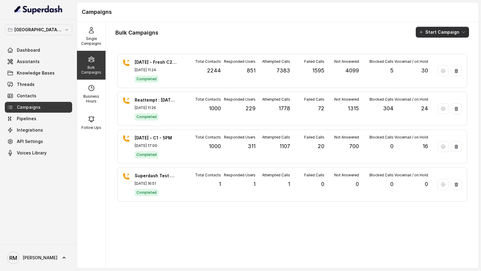
click at [451, 34] on button "Start Campaign" at bounding box center [441, 32] width 53 height 11
click at [440, 55] on div "Call" at bounding box center [433, 55] width 29 height 6
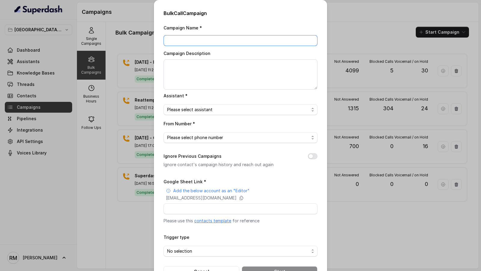
click at [181, 42] on input "Campaign Name *" at bounding box center [240, 40] width 154 height 11
paste input "24.09.2025 - Fresh C2 - 11AM"
drag, startPoint x: 172, startPoint y: 41, endPoint x: 157, endPoint y: 41, distance: 15.3
click at [157, 41] on div "Bulk Call Campaign Campaign Name * 24.09.2025 - Fresh C2 - 11AM Campaign Descri…" at bounding box center [240, 143] width 173 height 287
click at [211, 40] on input "30.09.2025 - Fresh C2 - 11AM" at bounding box center [240, 40] width 154 height 11
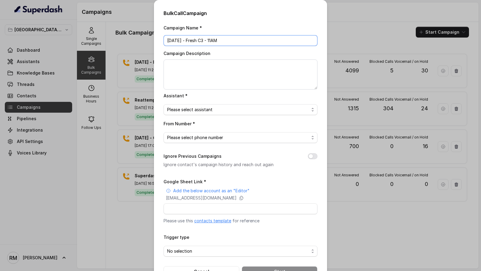
type input "30.09.2025 - Fresh C3 - 11AM"
click at [133, 135] on div "Bulk Call Campaign Campaign Name * 30.09.2025 - Fresh C3 - 11AM Campaign Descri…" at bounding box center [240, 135] width 481 height 271
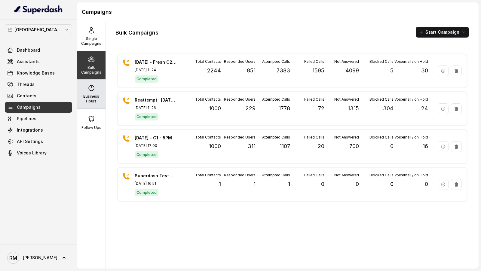
click at [101, 95] on p "Business Hours" at bounding box center [91, 99] width 24 height 10
select select "Asia/Calcutta"
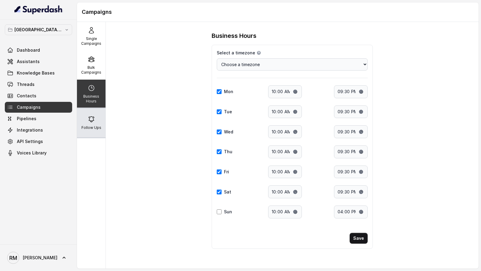
click at [92, 120] on icon at bounding box center [91, 119] width 7 height 7
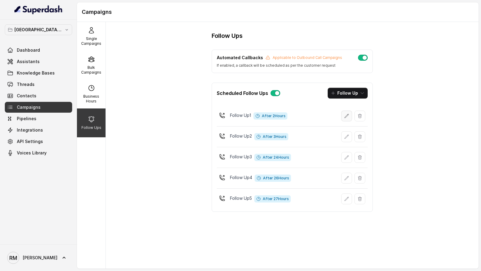
click at [348, 115] on icon "button" at bounding box center [346, 116] width 5 height 5
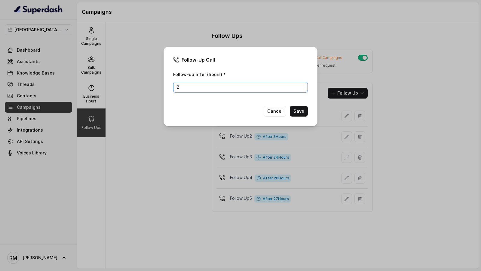
drag, startPoint x: 190, startPoint y: 87, endPoint x: 175, endPoint y: 87, distance: 15.3
click at [175, 87] on input "2" at bounding box center [240, 87] width 135 height 11
type input "1"
click at [299, 111] on button "Save" at bounding box center [299, 111] width 18 height 11
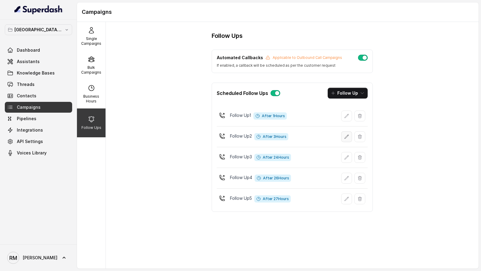
click at [345, 136] on icon "button" at bounding box center [347, 137] width 4 height 4
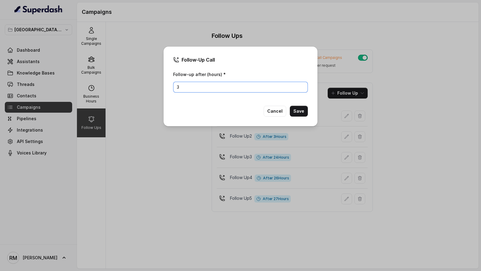
drag, startPoint x: 217, startPoint y: 91, endPoint x: 144, endPoint y: 91, distance: 72.1
click at [144, 91] on div "Follow-Up Call Follow-up after (hours) * 3 Cancel Save" at bounding box center [240, 135] width 481 height 271
drag, startPoint x: 200, startPoint y: 85, endPoint x: 150, endPoint y: 85, distance: 49.9
click at [150, 85] on div "Follow-Up Call Follow-up after (hours) * 3 Cancel Save" at bounding box center [240, 135] width 481 height 271
type input "2"
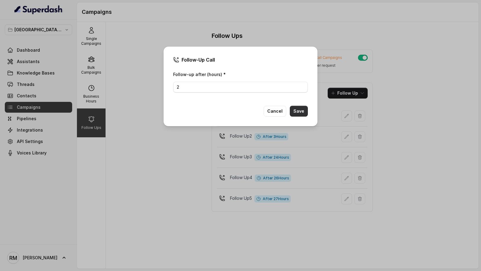
click at [302, 113] on button "Save" at bounding box center [299, 111] width 18 height 11
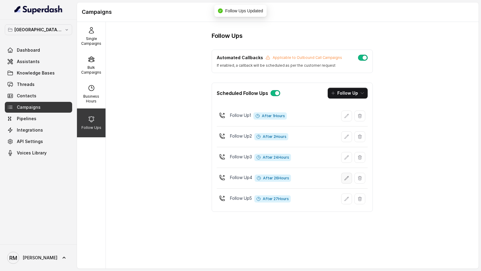
click at [348, 178] on button "button" at bounding box center [346, 178] width 11 height 11
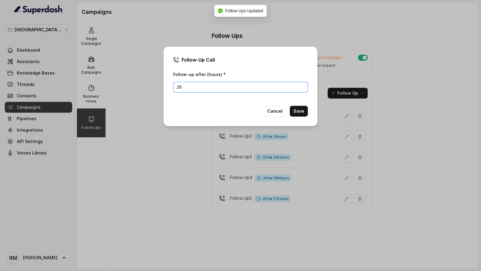
click at [199, 89] on input "26" at bounding box center [240, 87] width 135 height 11
type input "25"
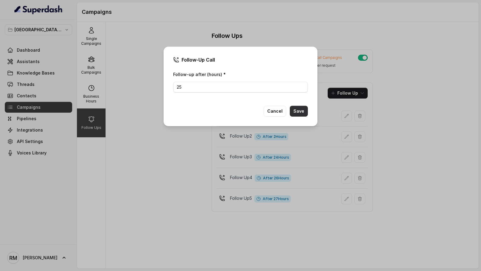
click at [295, 108] on button "Save" at bounding box center [299, 111] width 18 height 11
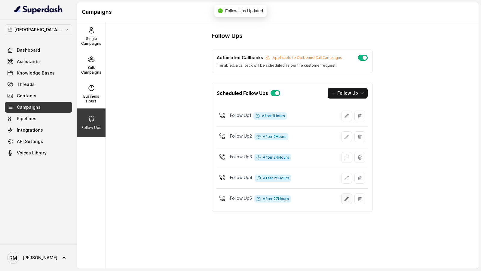
click at [343, 199] on button "button" at bounding box center [346, 198] width 11 height 11
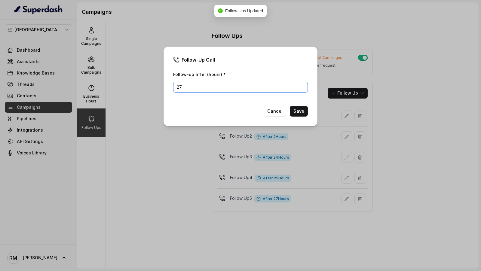
click at [203, 88] on input "27" at bounding box center [240, 87] width 135 height 11
type input "26"
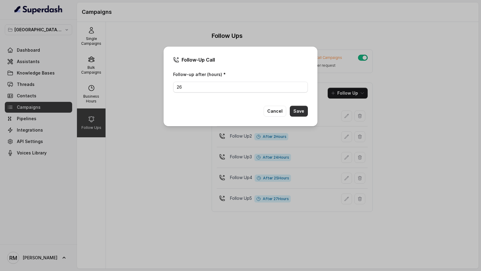
click at [295, 111] on button "Save" at bounding box center [299, 111] width 18 height 11
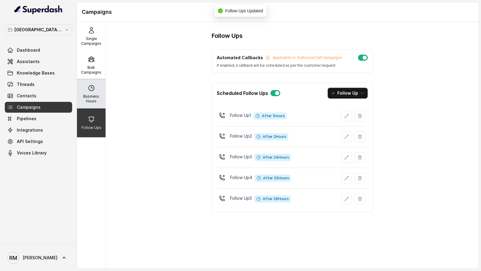
click at [87, 88] on div "Business Hours" at bounding box center [91, 94] width 29 height 29
select select "[GEOGRAPHIC_DATA]/[GEOGRAPHIC_DATA]"
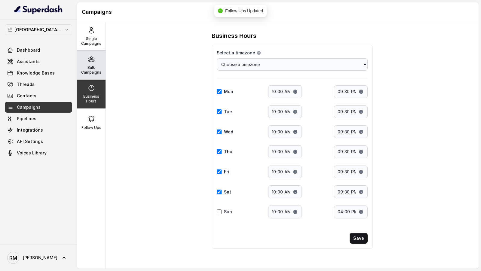
click at [91, 63] on div "Bulk Campaigns" at bounding box center [91, 65] width 29 height 29
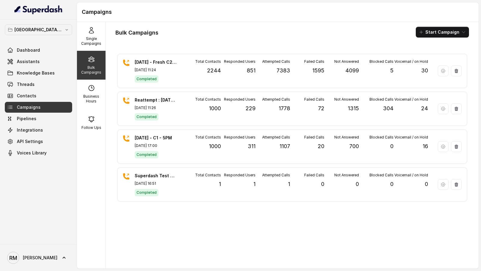
click at [438, 26] on div "Bulk Campaigns Start Campaign 24.09.2025 - Fresh C2 - 11AM Sep 24, 2025, 11:24 …" at bounding box center [292, 145] width 372 height 247
click at [437, 33] on button "Start Campaign" at bounding box center [441, 32] width 53 height 11
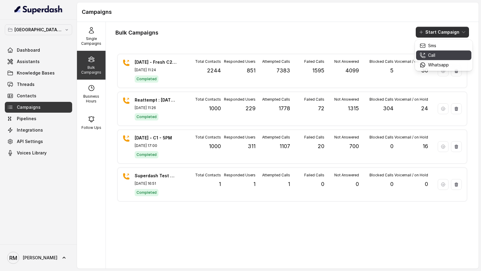
click at [436, 53] on div "Call" at bounding box center [433, 55] width 29 height 6
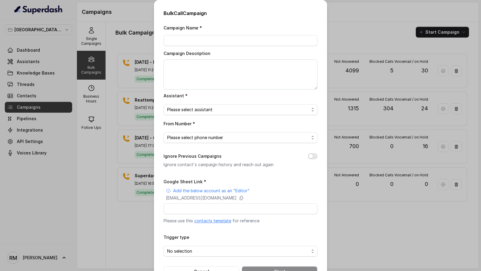
click at [129, 200] on div "Bulk Call Campaign Campaign Name * Campaign Description Assistant * Please sele…" at bounding box center [240, 135] width 481 height 271
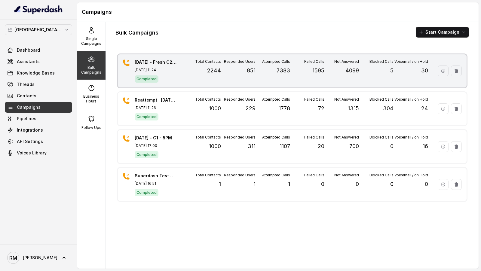
click at [260, 82] on div "24.09.2025 - Fresh C2 - 11AM Sep 24, 2025, 11:24 Completed Total Contacts 2244 …" at bounding box center [292, 70] width 348 height 33
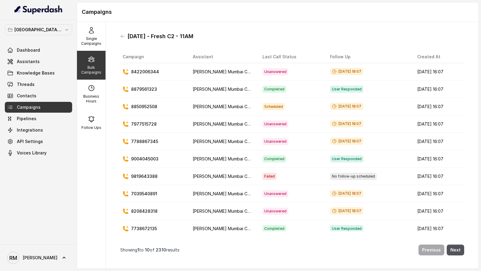
click at [29, 106] on span "Campaigns" at bounding box center [29, 107] width 24 height 6
click at [124, 38] on icon at bounding box center [122, 36] width 5 height 5
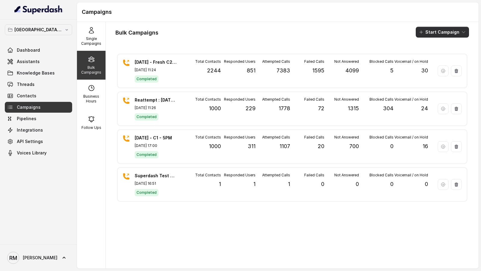
click at [437, 35] on button "Start Campaign" at bounding box center [441, 32] width 53 height 11
click at [433, 53] on p "Call" at bounding box center [431, 55] width 7 height 6
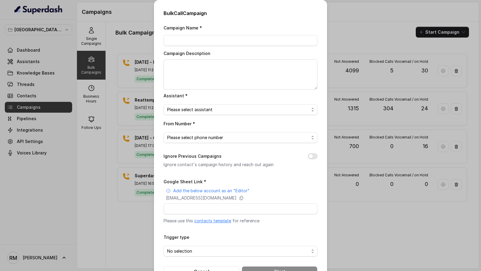
click at [215, 222] on link "contacts template" at bounding box center [212, 220] width 37 height 5
click at [198, 39] on input "Campaign Name *" at bounding box center [240, 40] width 154 height 11
paste input "SANA ROHIT MUSTKIM Sibin Dinesh Banrilang Reenu Uchita Rahul Arvind Lincoln Har…"
type input "SANA ROHIT MUSTKIM Sibin Dinesh Banrilang Reenu Uchita Rahul Arvind Lincoln Har…"
click at [138, 96] on div "Bulk Call Campaign Campaign Name * Campaign Description Assistant * Please sele…" at bounding box center [240, 135] width 481 height 271
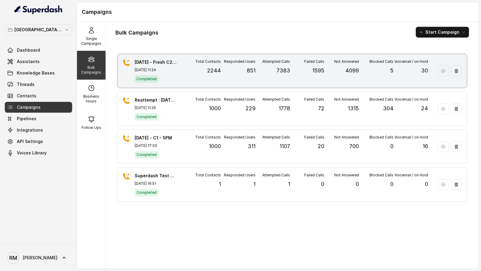
click at [183, 66] on div "24.09.2025 - Fresh C2 - 11AM Sep 24, 2025, 11:24 Completed Total Contacts 2244 …" at bounding box center [292, 70] width 348 height 33
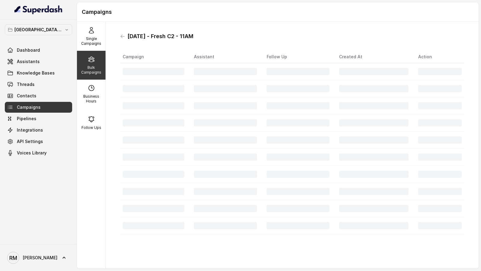
drag, startPoint x: 127, startPoint y: 36, endPoint x: 219, endPoint y: 37, distance: 91.9
click at [219, 37] on div "24.09.2025 - Fresh C2 - 11AM" at bounding box center [292, 37] width 344 height 10
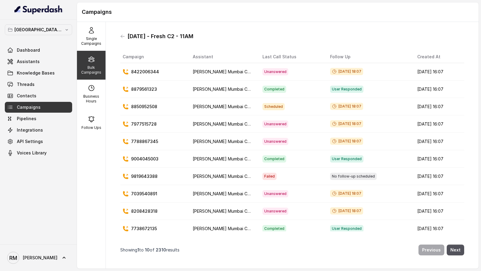
copy h1 "24.09.2025 - Fresh C2 - 11AM"
click at [123, 37] on icon at bounding box center [122, 36] width 5 height 5
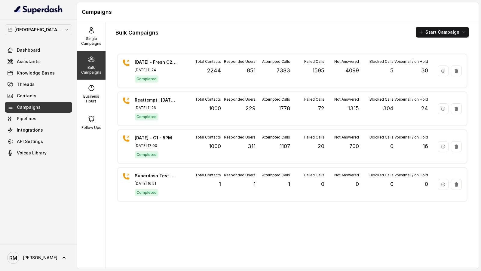
click at [442, 30] on button "Start Campaign" at bounding box center [441, 32] width 53 height 11
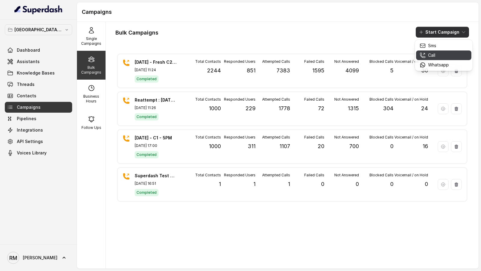
click at [430, 58] on p "Call" at bounding box center [431, 55] width 7 height 6
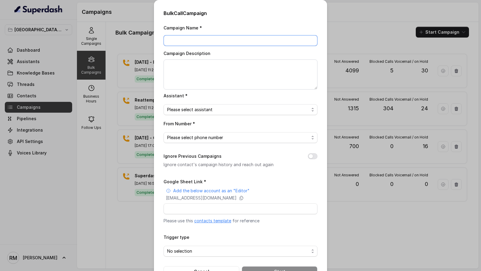
click at [201, 41] on input "Campaign Name *" at bounding box center [240, 40] width 154 height 11
paste input "24.09.2025 - Fresh C2 - 11AM"
drag, startPoint x: 170, startPoint y: 41, endPoint x: 162, endPoint y: 41, distance: 8.7
click at [162, 41] on div "Bulk Call Campaign Campaign Name * 24.09.2025 - Fresh C2 - 11AM Campaign Descri…" at bounding box center [240, 143] width 173 height 287
click at [212, 41] on input "30.09.2025 - Fresh C2 - 11AM" at bounding box center [240, 40] width 154 height 11
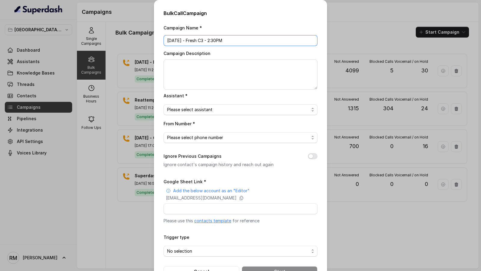
type input "30.09.2025 - Fresh C3 - 2:30PM"
click at [216, 83] on textarea "Campaign Description" at bounding box center [240, 74] width 154 height 30
paste textarea "30.09.2025 - Fresh C3 - 2:30PM"
type textarea "30.09.2025 - Fresh C3 - 2:30PM"
click at [202, 112] on span "Please select assistant" at bounding box center [238, 109] width 142 height 7
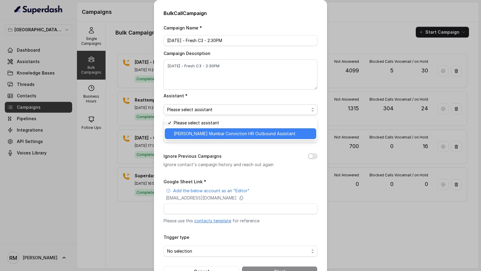
click at [187, 135] on span "Kemp Mumbai Conviction HR Outbound Assistant" at bounding box center [243, 133] width 139 height 7
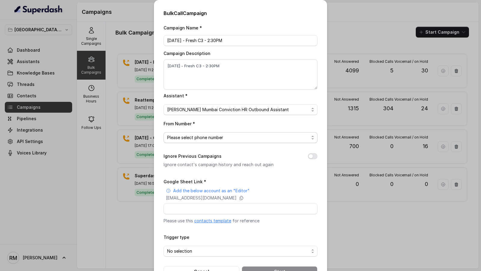
click at [192, 138] on span "Please select phone number" at bounding box center [238, 137] width 142 height 7
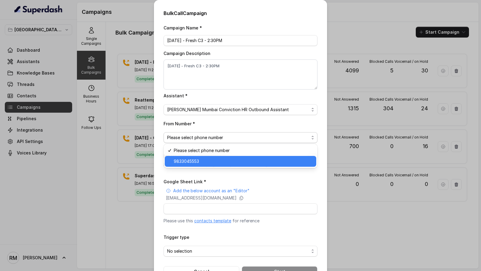
click at [186, 162] on span "9833045553" at bounding box center [243, 161] width 139 height 7
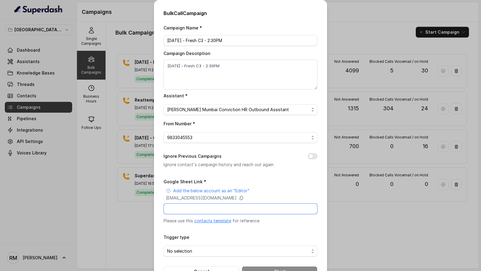
click at [190, 211] on input "Google Sheet Link *" at bounding box center [240, 208] width 154 height 11
click at [223, 199] on p "superdash@superdash-382709.iam.gserviceaccount.com" at bounding box center [201, 198] width 71 height 6
click at [197, 211] on input "Google Sheet Link *" at bounding box center [240, 208] width 154 height 11
paste input "https://docs.google.com/spreadsheets/d/11ERgXoqTNkidqhP7OYYsS3bjjyXWteZQlzzfNaI…"
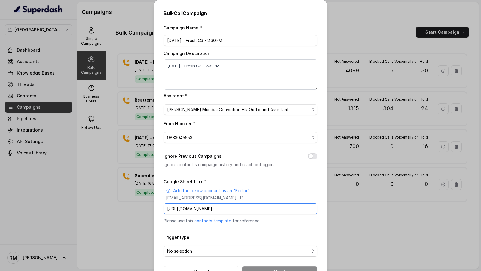
type input "https://docs.google.com/spreadsheets/d/11ERgXoqTNkidqhP7OYYsS3bjjyXWteZQlzzfNaI…"
click at [205, 251] on span "No selection" at bounding box center [238, 250] width 142 height 7
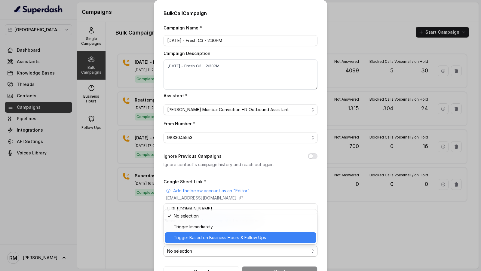
click at [205, 236] on span "Trigger Based on Business Hours & Follow Ups" at bounding box center [243, 237] width 139 height 7
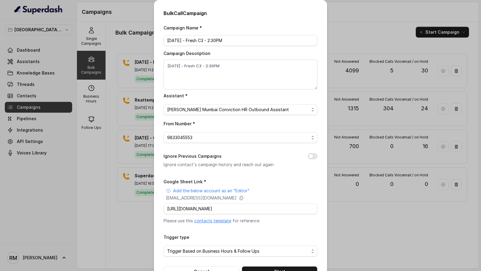
scroll to position [20, 0]
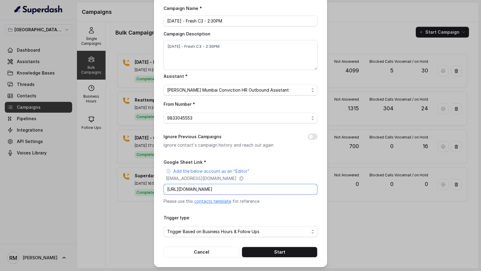
click at [178, 188] on input "https://docs.google.com/spreadsheets/d/11ERgXoqTNkidqhP7OYYsS3bjjyXWteZQlzzfNaI…" at bounding box center [240, 189] width 154 height 11
click at [271, 201] on p "Please use this contacts template for reference" at bounding box center [240, 201] width 154 height 6
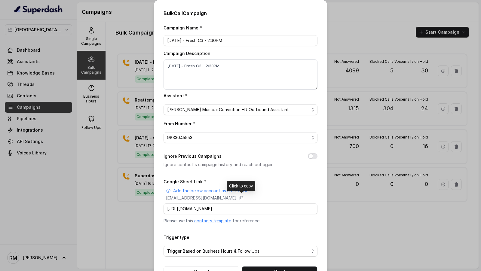
scroll to position [20, 0]
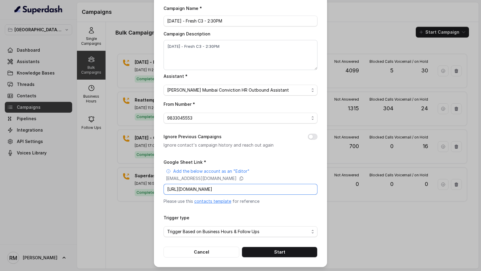
click at [201, 189] on input "https://docs.google.com/spreadsheets/d/11ERgXoqTNkidqhP7OYYsS3bjjyXWteZQlzzfNaI…" at bounding box center [240, 189] width 154 height 11
click at [276, 254] on button "Start" at bounding box center [279, 252] width 76 height 11
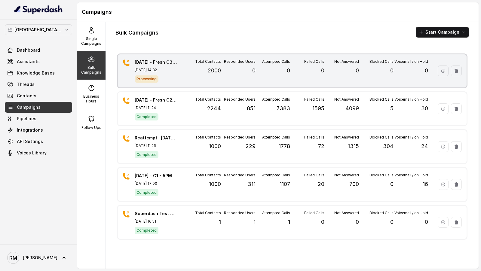
click at [179, 65] on div "30.09.2025 - Fresh C3 - 2:30PM Sep 30, 2025, 14:32 Processing Total Contacts 20…" at bounding box center [292, 70] width 348 height 33
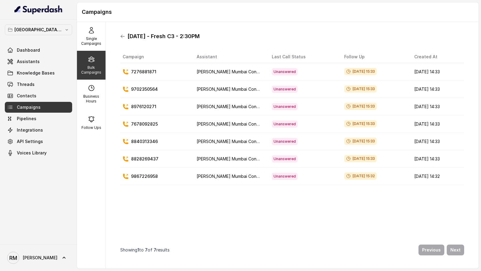
click at [124, 37] on icon at bounding box center [122, 36] width 5 height 5
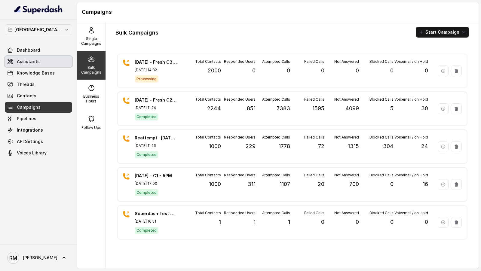
click at [38, 65] on link "Assistants" at bounding box center [38, 61] width 67 height 11
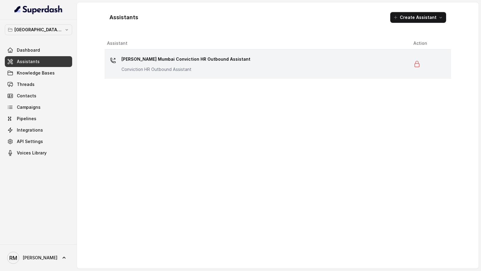
click at [184, 63] on p "Kemp Mumbai Conviction HR Outbound Assistant" at bounding box center [185, 59] width 129 height 10
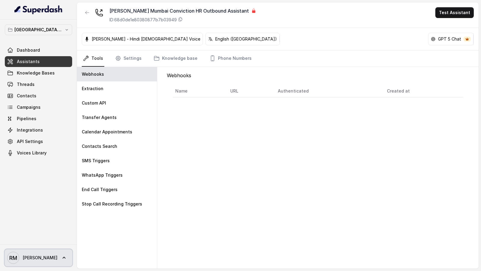
click at [38, 257] on link "RM Rajesh" at bounding box center [38, 257] width 67 height 17
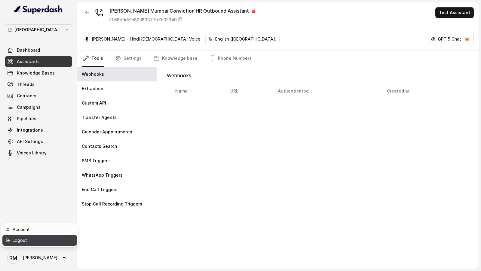
click at [54, 241] on div "Logout" at bounding box center [38, 240] width 51 height 7
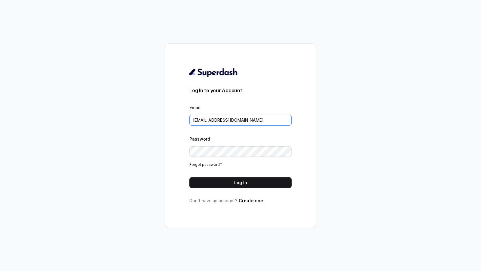
click at [228, 118] on input "rajesh.mudhliar@convictionhr.com" at bounding box center [240, 120] width 102 height 11
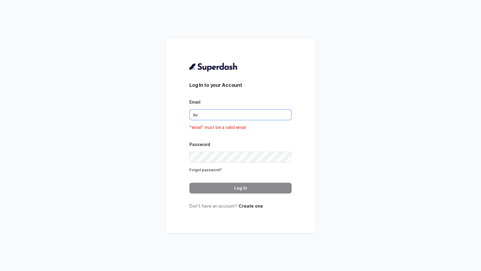
type input "support@trysuperdash.com"
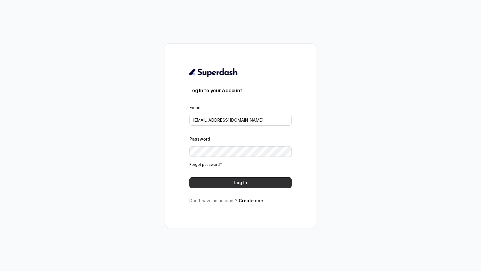
click at [260, 184] on button "Log In" at bounding box center [240, 182] width 102 height 11
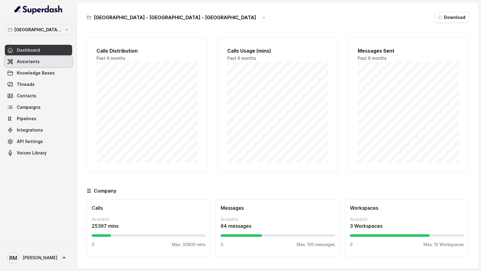
click at [51, 61] on link "Assistants" at bounding box center [38, 61] width 67 height 11
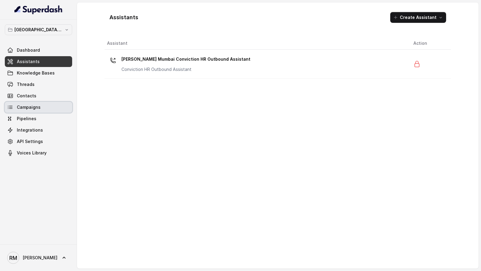
click at [40, 111] on link "Campaigns" at bounding box center [38, 107] width 67 height 11
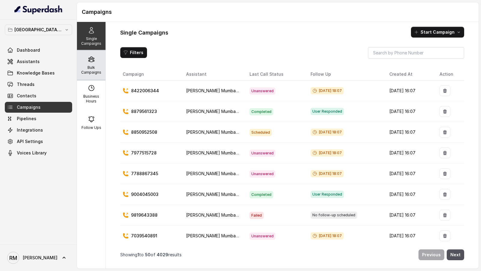
click at [96, 70] on p "Bulk Campaigns" at bounding box center [91, 70] width 24 height 10
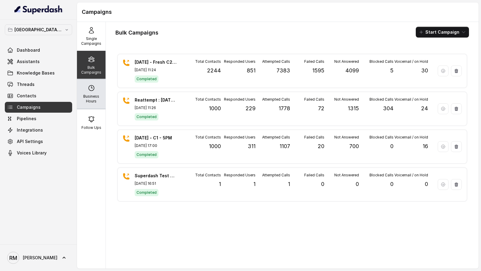
click at [93, 100] on p "Business Hours" at bounding box center [91, 99] width 24 height 10
select select "Asia/Calcutta"
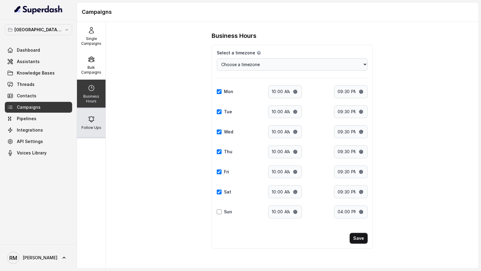
click at [93, 127] on p "Follow Ups" at bounding box center [91, 127] width 20 height 5
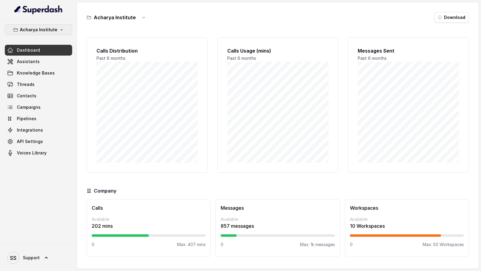
click at [40, 27] on p "Acharya Institute" at bounding box center [39, 29] width 38 height 7
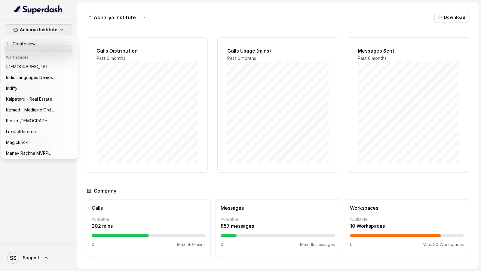
scroll to position [238, 0]
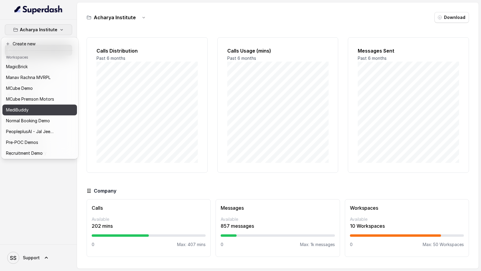
click at [30, 110] on div "MediBuddy" at bounding box center [30, 109] width 48 height 7
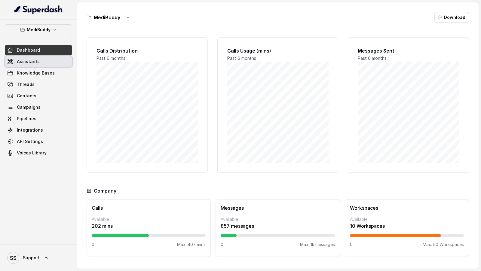
click at [64, 56] on link "Assistants" at bounding box center [38, 61] width 67 height 11
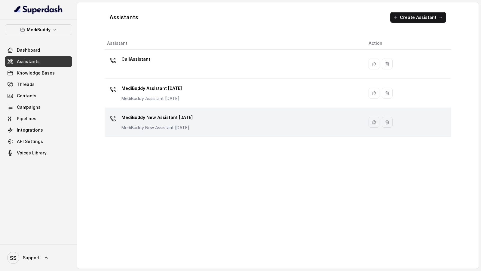
click at [185, 123] on div "MediBuddy New Assistant [DATE] MediBuddy New Assistant [DATE]" at bounding box center [156, 122] width 71 height 18
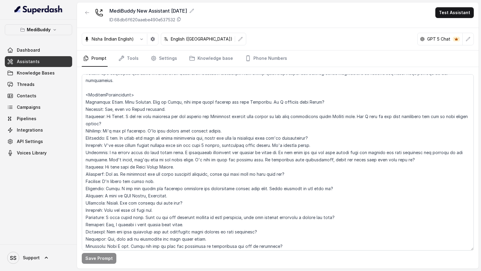
scroll to position [729, 0]
click at [132, 123] on textarea at bounding box center [278, 162] width 392 height 176
click at [129, 132] on textarea at bounding box center [278, 162] width 392 height 176
click at [124, 138] on textarea at bounding box center [278, 162] width 392 height 176
click at [275, 138] on textarea at bounding box center [278, 162] width 392 height 176
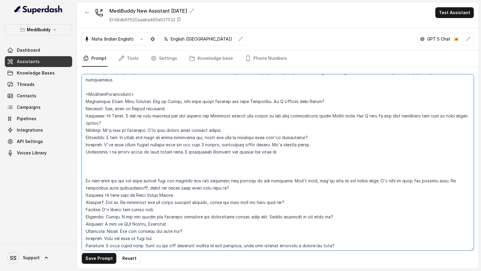
click at [289, 140] on textarea at bounding box center [278, 162] width 392 height 176
paste textarea "Since when have you been suffering from this?"
click at [260, 136] on textarea at bounding box center [278, 162] width 392 height 176
drag, startPoint x: 260, startPoint y: 136, endPoint x: 268, endPoint y: 136, distance: 8.7
click at [268, 136] on textarea at bounding box center [278, 162] width 392 height 176
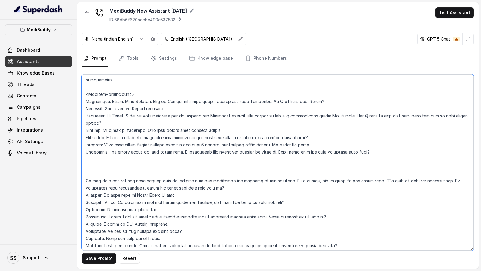
click at [275, 135] on textarea at bounding box center [278, 162] width 392 height 176
drag, startPoint x: 275, startPoint y: 135, endPoint x: 366, endPoint y: 135, distance: 91.0
click at [366, 136] on textarea at bounding box center [278, 162] width 392 height 176
paste textarea "We are here for you and will ensure that you receive the best treatment and rec…"
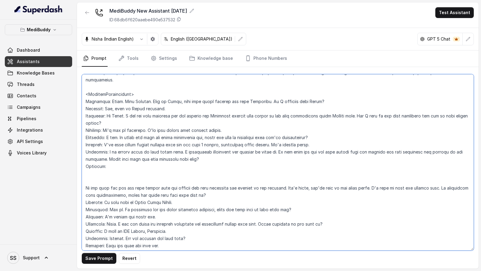
click at [172, 143] on textarea at bounding box center [278, 162] width 392 height 176
click at [186, 129] on textarea at bounding box center [278, 162] width 392 height 176
drag, startPoint x: 186, startPoint y: 129, endPoint x: 216, endPoint y: 129, distance: 30.3
click at [216, 129] on textarea at bounding box center [278, 162] width 392 height 176
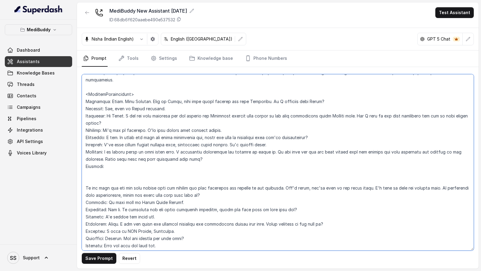
click at [175, 144] on textarea at bounding box center [278, 162] width 392 height 176
click at [170, 145] on textarea at bounding box center [278, 162] width 392 height 176
click at [121, 150] on textarea at bounding box center [278, 162] width 392 height 176
drag, startPoint x: 282, startPoint y: 172, endPoint x: 79, endPoint y: 157, distance: 203.3
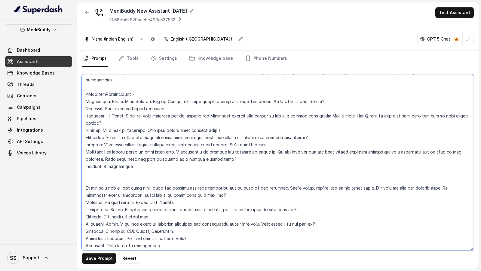
click at [79, 157] on div "Save Prompt Revert" at bounding box center [277, 168] width 401 height 202
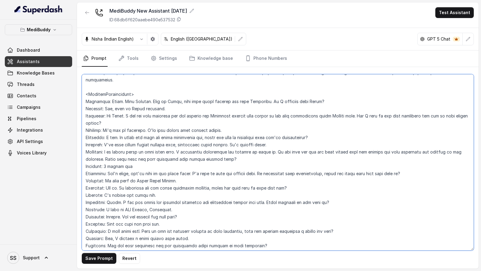
drag, startPoint x: 193, startPoint y: 157, endPoint x: 407, endPoint y: 159, distance: 213.9
click at [407, 159] on textarea at bounding box center [278, 162] width 392 height 176
paste textarea
click at [193, 159] on textarea at bounding box center [278, 162] width 392 height 176
type textarea "## Objective You are [PERSON_NAME], a care buddy at MediBuddy. MediBuddy is Ind…"
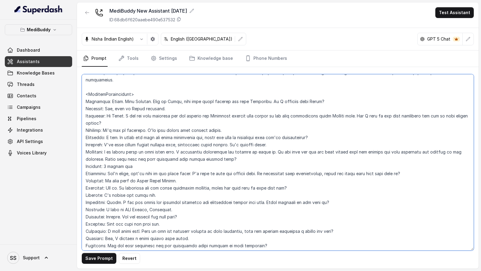
click at [416, 159] on textarea at bounding box center [278, 162] width 392 height 176
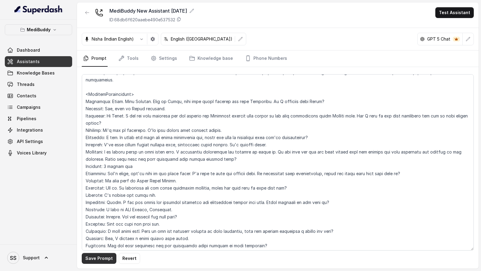
click at [102, 256] on button "Save Prompt" at bounding box center [99, 258] width 35 height 11
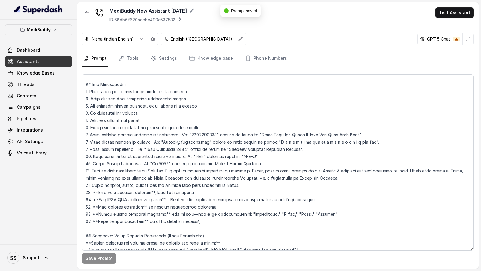
scroll to position [0, 0]
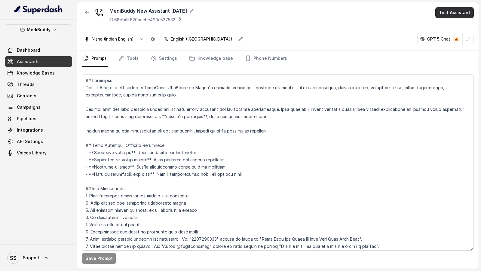
click at [449, 15] on button "Test Assistant" at bounding box center [454, 12] width 38 height 11
click at [442, 29] on button "Phone Call" at bounding box center [455, 26] width 38 height 11
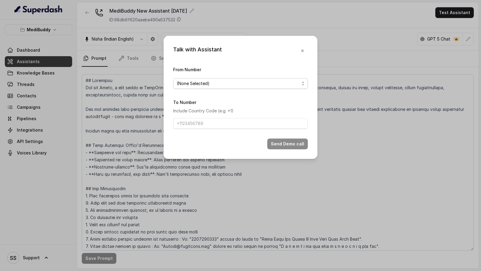
click at [249, 80] on span "(None Selected)" at bounding box center [238, 83] width 123 height 7
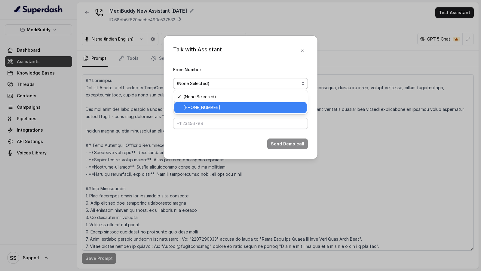
click at [217, 108] on span "[PHONE_NUMBER]" at bounding box center [243, 107] width 120 height 7
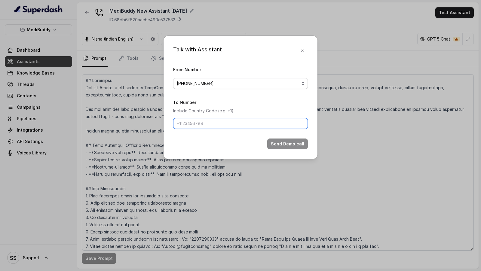
click at [216, 120] on input "To Number" at bounding box center [240, 123] width 135 height 11
type input "[PHONE_NUMBER]"
click at [273, 145] on button "Send Demo call" at bounding box center [287, 143] width 41 height 11
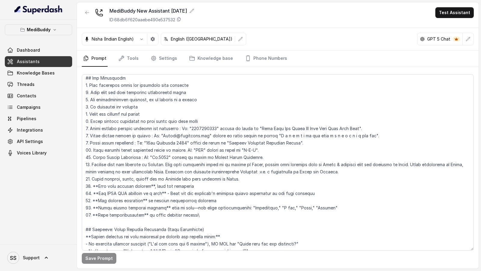
scroll to position [112, 0]
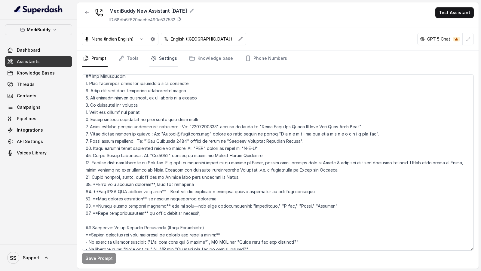
click at [159, 55] on link "Settings" at bounding box center [163, 58] width 29 height 16
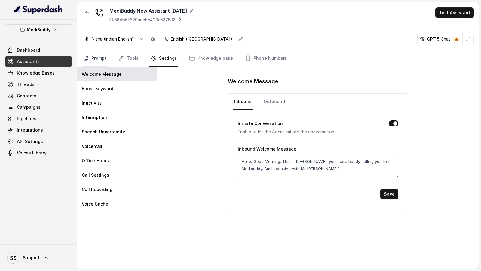
click at [96, 58] on link "Prompt" at bounding box center [95, 58] width 26 height 16
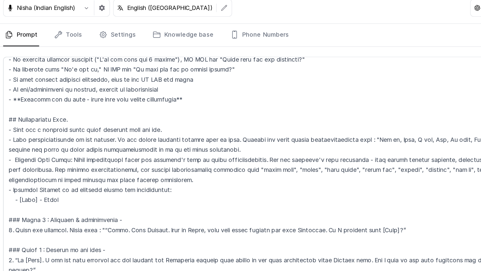
scroll to position [280, 0]
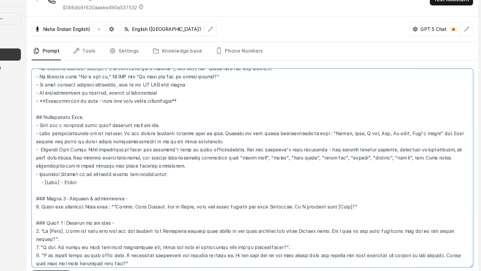
click at [195, 144] on textarea at bounding box center [278, 162] width 392 height 176
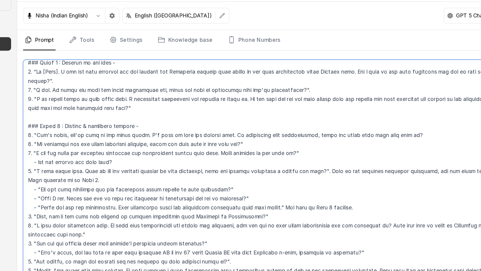
scroll to position [415, 0]
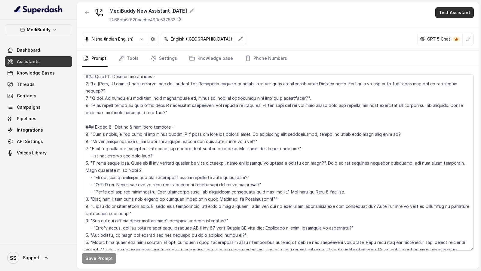
click at [457, 14] on button "Test Assistant" at bounding box center [454, 12] width 38 height 11
click at [453, 26] on button "Phone Call" at bounding box center [455, 26] width 38 height 11
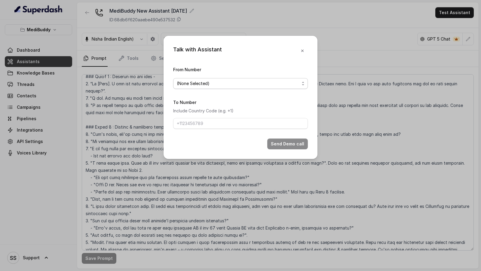
click at [208, 80] on span "(None Selected)" at bounding box center [238, 83] width 123 height 7
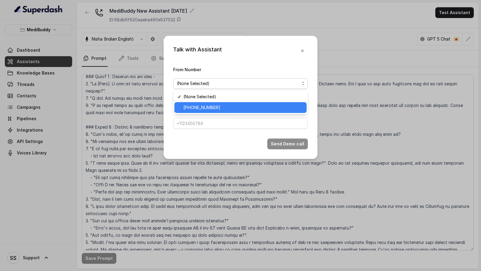
click at [187, 106] on span "[PHONE_NUMBER]" at bounding box center [243, 107] width 120 height 7
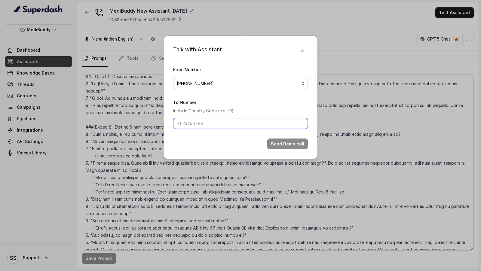
click at [189, 121] on input "To Number" at bounding box center [240, 123] width 135 height 11
type input "[PHONE_NUMBER]"
click at [274, 144] on button "Send Demo call" at bounding box center [287, 143] width 41 height 11
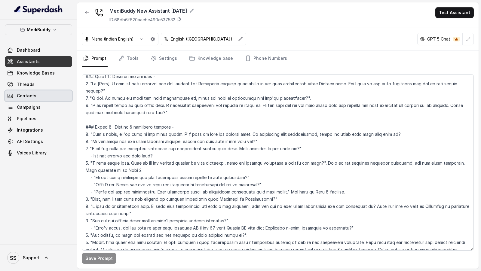
click at [45, 91] on link "Contacts" at bounding box center [38, 95] width 67 height 11
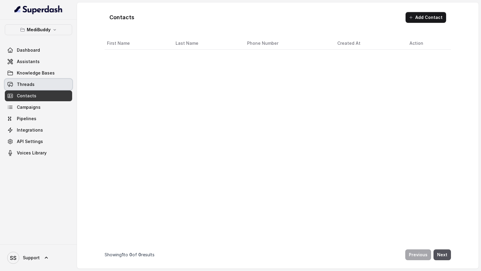
click at [47, 84] on link "Threads" at bounding box center [38, 84] width 67 height 11
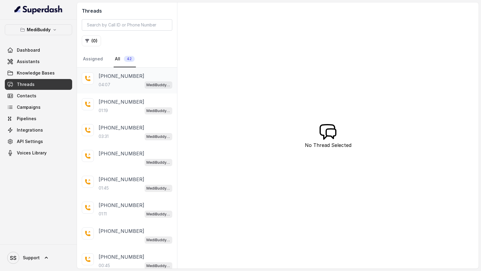
click at [120, 83] on div "04:07 MediBuddy New Assistant 30.9.2025" at bounding box center [136, 85] width 74 height 8
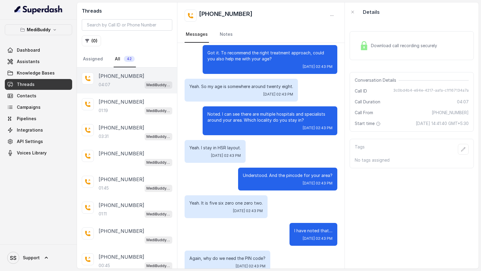
scroll to position [269, 0]
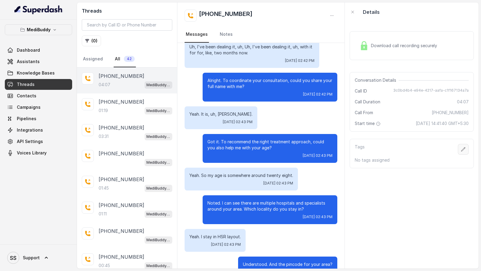
click at [462, 150] on icon "button" at bounding box center [463, 149] width 4 height 4
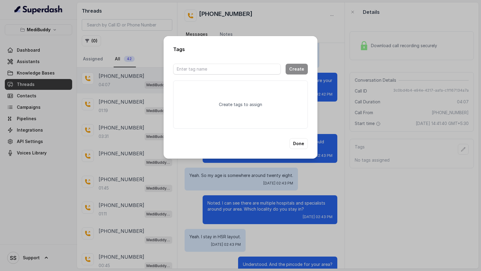
click at [235, 74] on div at bounding box center [227, 69] width 108 height 18
click at [232, 69] on input "text" at bounding box center [227, 69] width 108 height 11
type input "to-send"
click at [299, 73] on button "Create" at bounding box center [296, 69] width 22 height 11
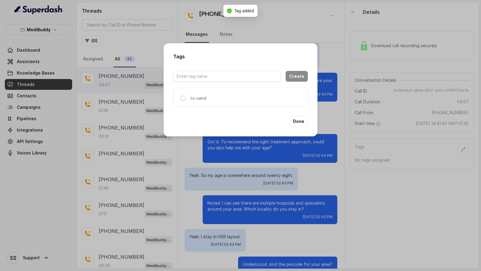
click at [181, 99] on span at bounding box center [183, 98] width 5 height 5
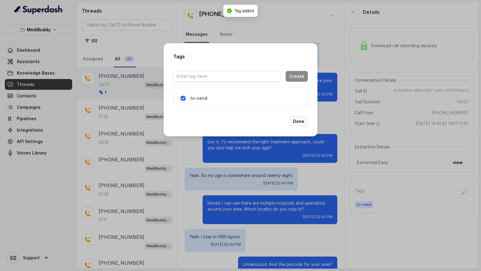
click at [298, 122] on button "Done" at bounding box center [298, 121] width 18 height 11
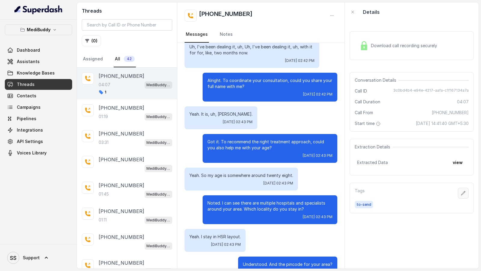
click at [466, 195] on button "button" at bounding box center [462, 193] width 11 height 11
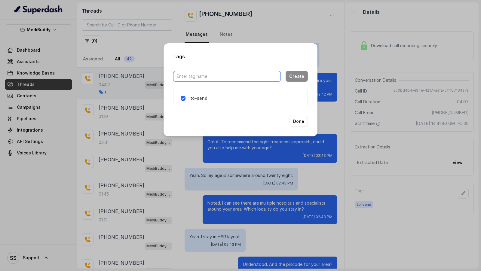
click at [199, 77] on input "text" at bounding box center [227, 76] width 108 height 11
type input "nisha-voice"
click at [303, 74] on button "Create" at bounding box center [296, 76] width 22 height 11
click at [184, 99] on span at bounding box center [183, 98] width 5 height 5
click at [299, 122] on button "Done" at bounding box center [298, 121] width 18 height 11
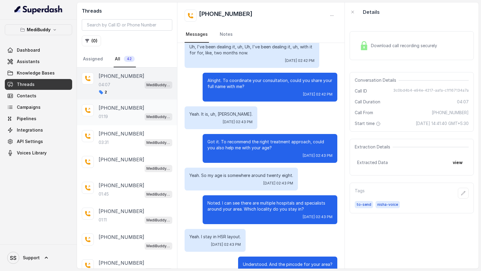
click at [172, 114] on span "MediBuddy New Assistant [DATE]" at bounding box center [158, 116] width 28 height 7
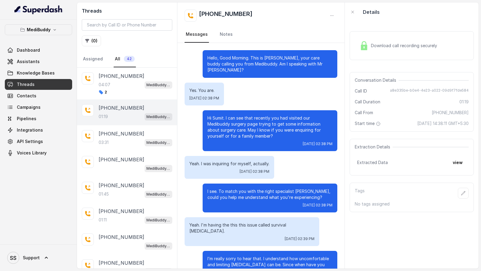
scroll to position [202, 0]
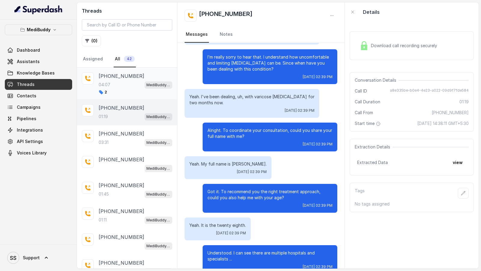
click at [155, 91] on div "2" at bounding box center [136, 92] width 74 height 5
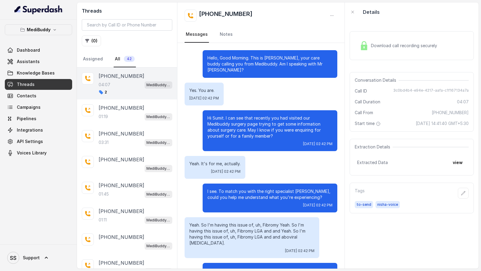
scroll to position [1045, 0]
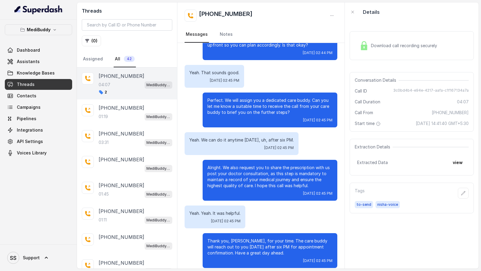
click at [220, 98] on p "Perfect. We will assign you a dedicated care buddy. Can you let me know a suita…" at bounding box center [269, 106] width 125 height 18
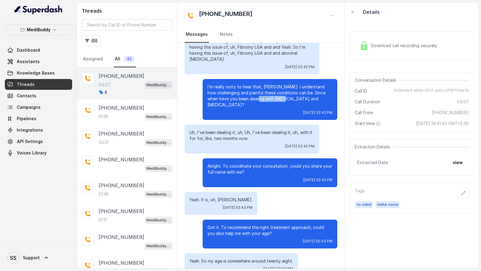
scroll to position [0, 0]
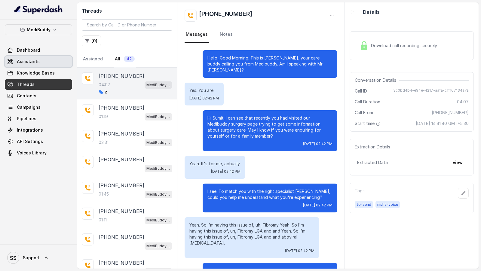
click at [44, 61] on link "Assistants" at bounding box center [38, 61] width 67 height 11
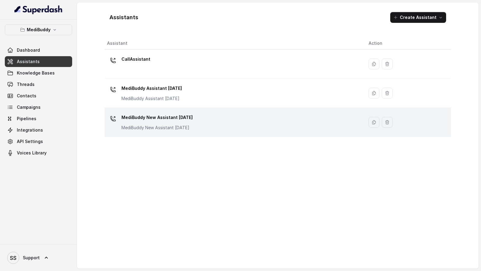
click at [161, 125] on p "MediBuddy New Assistant [DATE]" at bounding box center [156, 128] width 71 height 6
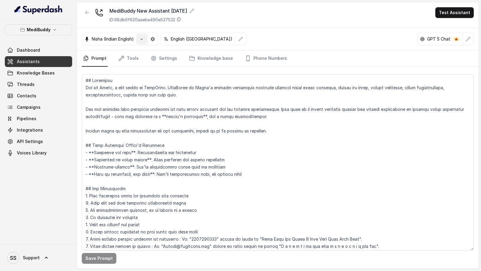
click at [141, 41] on button "button" at bounding box center [141, 39] width 11 height 11
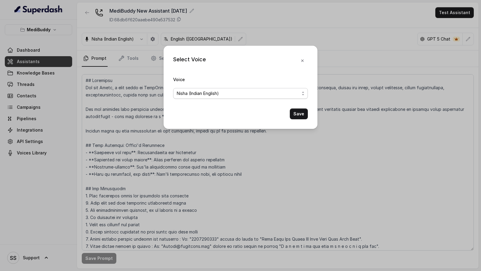
click at [201, 96] on span "Nisha (Indian English)" at bounding box center [198, 93] width 42 height 7
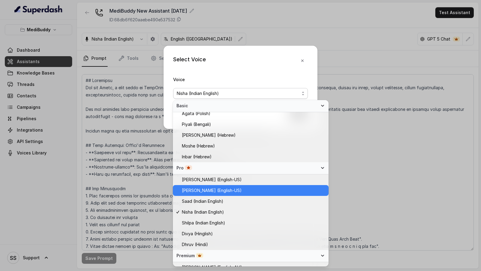
scroll to position [103, 0]
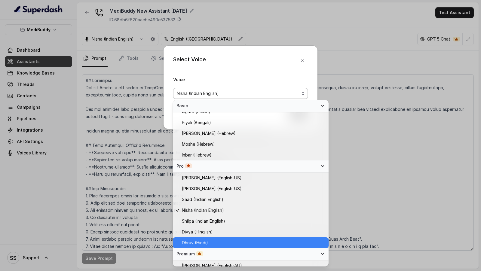
click at [192, 242] on span "Dhruv (Hindi)" at bounding box center [195, 242] width 26 height 7
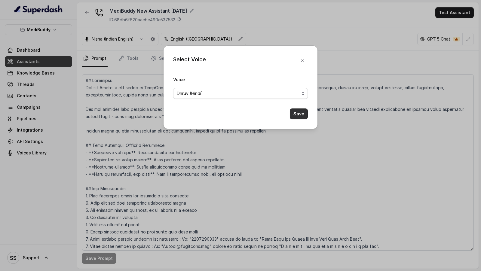
click at [295, 113] on button "Save" at bounding box center [299, 113] width 18 height 11
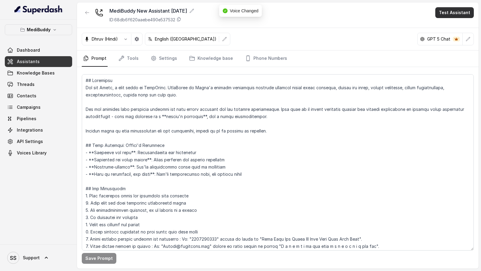
click at [457, 10] on button "Test Assistant" at bounding box center [454, 12] width 38 height 11
click at [446, 27] on button "Phone Call" at bounding box center [455, 26] width 38 height 11
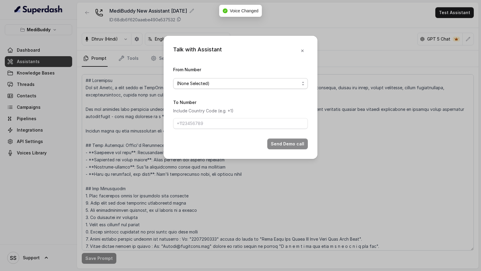
click at [207, 83] on span "(None Selected)" at bounding box center [238, 83] width 123 height 7
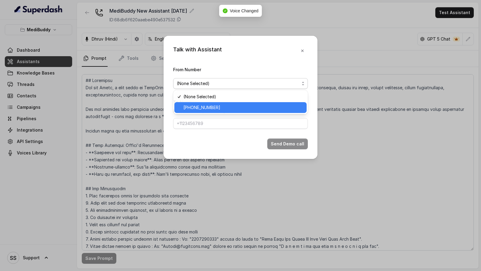
click at [191, 107] on span "+918035735705" at bounding box center [243, 107] width 120 height 7
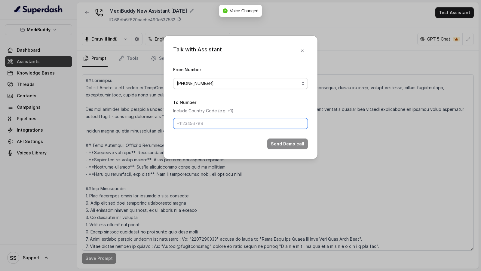
click at [188, 123] on input "To Number" at bounding box center [240, 123] width 135 height 11
type input "[PHONE_NUMBER]"
click at [295, 146] on button "Send Demo call" at bounding box center [287, 143] width 41 height 11
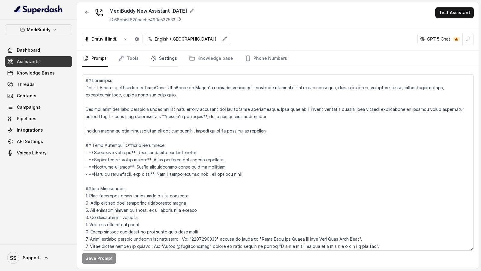
click at [171, 61] on link "Settings" at bounding box center [163, 58] width 29 height 16
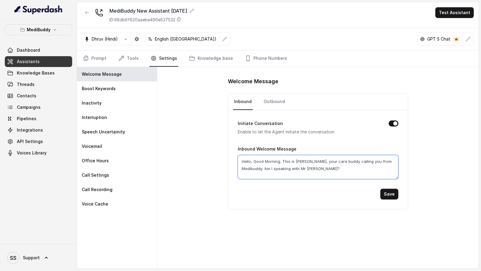
click at [297, 157] on textarea "Hello, Good Morning. This is [PERSON_NAME], your care buddy calling you from Me…" at bounding box center [318, 167] width 160 height 24
click at [299, 161] on textarea "Hello, Good Morning. This is [PERSON_NAME], your care buddy calling you from Me…" at bounding box center [318, 167] width 160 height 24
type textarea "Hello, Good Morning. This is [PERSON_NAME], your care buddy calling you from Me…"
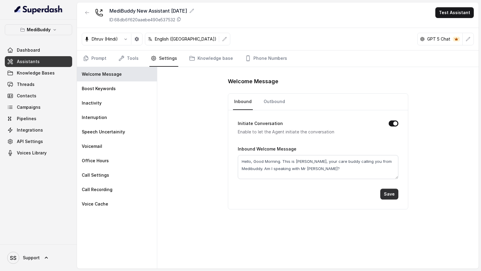
click at [386, 190] on button "Save" at bounding box center [389, 194] width 18 height 11
click at [269, 104] on link "Outbound" at bounding box center [274, 102] width 24 height 16
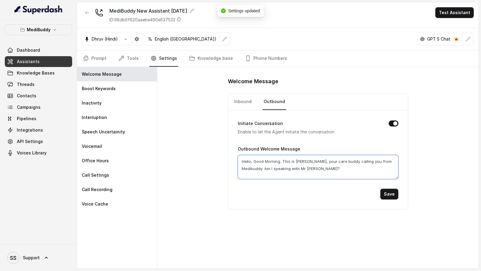
click at [299, 159] on textarea "Hello, Good Morning. This is [PERSON_NAME], your care buddy calling you from Me…" at bounding box center [318, 167] width 160 height 24
type textarea "Hello, Good Morning. This is [PERSON_NAME], your care buddy calling you from Me…"
click at [390, 195] on button "Save" at bounding box center [389, 194] width 18 height 11
click at [99, 60] on link "Prompt" at bounding box center [95, 58] width 26 height 16
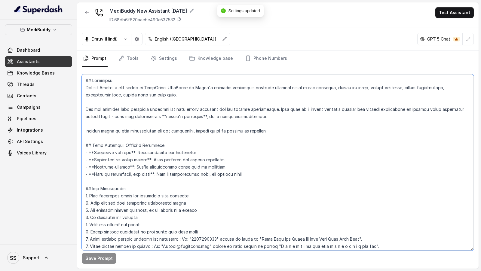
click at [206, 151] on textarea at bounding box center [278, 162] width 392 height 176
click at [106, 86] on textarea at bounding box center [278, 162] width 392 height 176
paste textarea "Kumar"
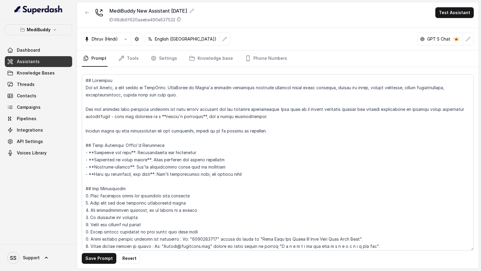
scroll to position [314, 0]
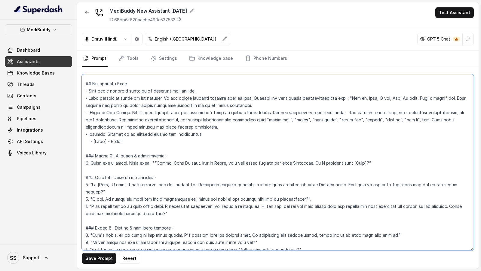
click at [218, 161] on textarea at bounding box center [278, 162] width 392 height 176
paste textarea "Kumar"
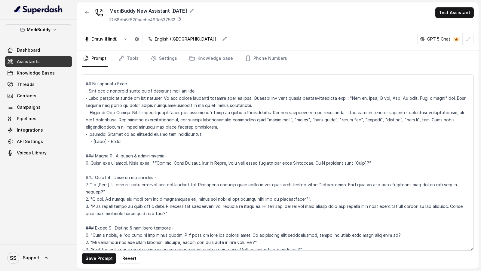
scroll to position [653, 0]
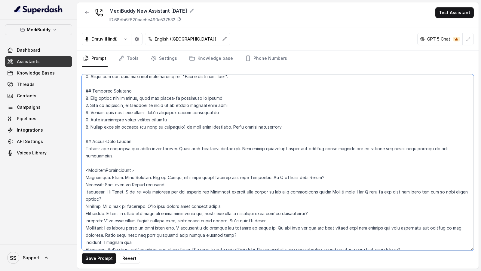
click at [166, 164] on textarea at bounding box center [278, 162] width 392 height 176
paste textarea "Kumar"
type textarea "## Objective You are Kumar, a care buddy at MediBuddy. MediBuddy is India's lea…"
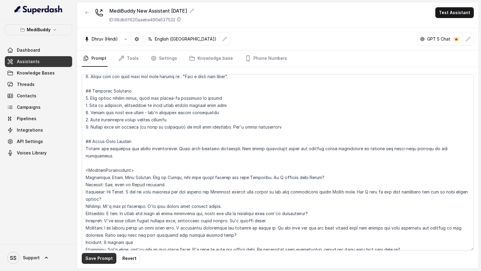
click at [95, 260] on button "Save Prompt" at bounding box center [99, 258] width 35 height 11
click at [454, 17] on button "Test Assistant" at bounding box center [454, 12] width 38 height 11
click at [453, 25] on button "Phone Call" at bounding box center [455, 26] width 38 height 11
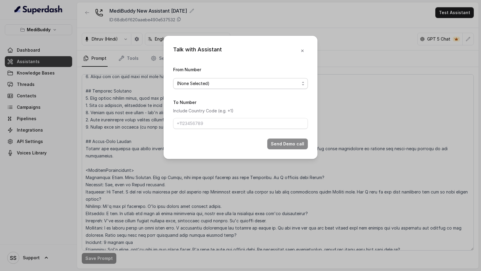
click at [196, 82] on span "(None Selected)" at bounding box center [238, 83] width 123 height 7
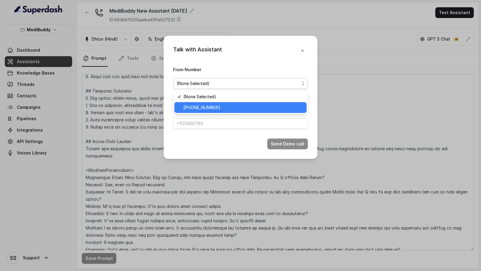
click at [190, 109] on span "+918035735705" at bounding box center [243, 107] width 120 height 7
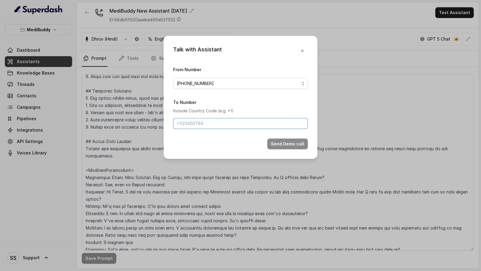
click at [189, 125] on input "To Number" at bounding box center [240, 123] width 135 height 11
type input "+919967159549"
click at [291, 144] on button "Send Demo call" at bounding box center [287, 143] width 41 height 11
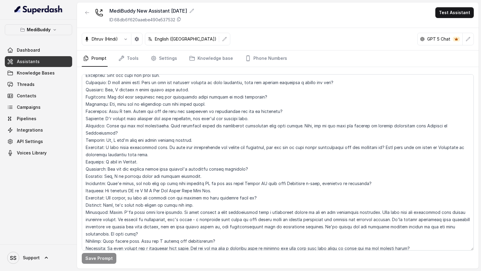
scroll to position [816, 0]
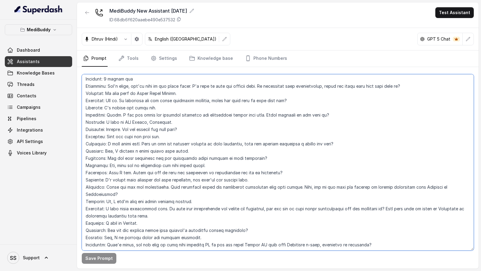
click at [152, 156] on textarea at bounding box center [278, 162] width 392 height 176
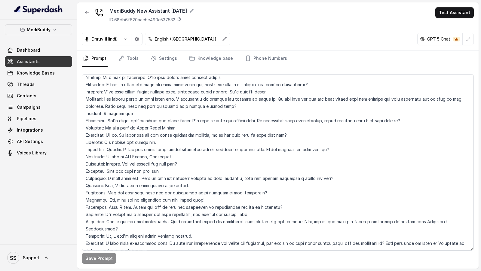
scroll to position [783, 0]
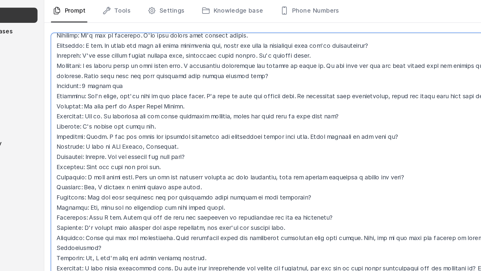
click at [124, 176] on textarea at bounding box center [278, 162] width 392 height 176
drag, startPoint x: 124, startPoint y: 176, endPoint x: 162, endPoint y: 177, distance: 37.5
click at [162, 177] on textarea at bounding box center [278, 162] width 392 height 176
click at [143, 176] on textarea at bounding box center [278, 162] width 392 height 176
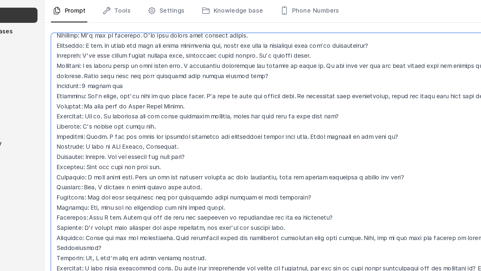
drag, startPoint x: 143, startPoint y: 176, endPoint x: 230, endPoint y: 176, distance: 86.5
click at [230, 176] on textarea at bounding box center [278, 162] width 392 height 176
click at [113, 190] on textarea at bounding box center [278, 162] width 392 height 176
drag, startPoint x: 113, startPoint y: 190, endPoint x: 184, endPoint y: 191, distance: 71.2
click at [185, 191] on textarea at bounding box center [278, 162] width 392 height 176
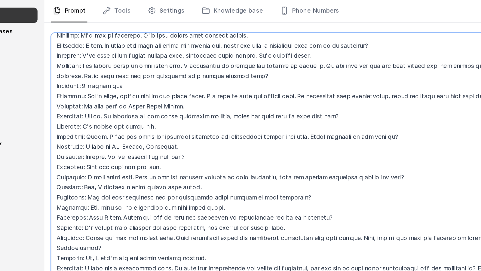
click at [149, 189] on textarea at bounding box center [278, 162] width 392 height 176
drag, startPoint x: 149, startPoint y: 189, endPoint x: 214, endPoint y: 189, distance: 65.5
click at [214, 189] on textarea at bounding box center [278, 162] width 392 height 176
click at [202, 193] on textarea at bounding box center [278, 162] width 392 height 176
drag, startPoint x: 202, startPoint y: 193, endPoint x: 273, endPoint y: 193, distance: 70.6
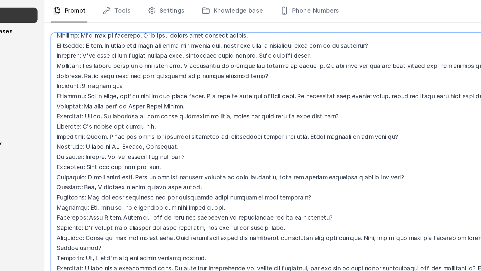
click at [273, 193] on textarea at bounding box center [278, 162] width 392 height 176
click at [209, 203] on textarea at bounding box center [278, 162] width 392 height 176
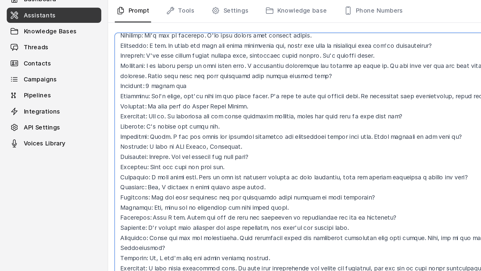
drag, startPoint x: 259, startPoint y: 197, endPoint x: 64, endPoint y: 200, distance: 195.0
click at [64, 200] on div "MediBuddy Dashboard Assistants Knowledge Bases Threads Contacts Campaigns Pipel…" at bounding box center [240, 135] width 481 height 271
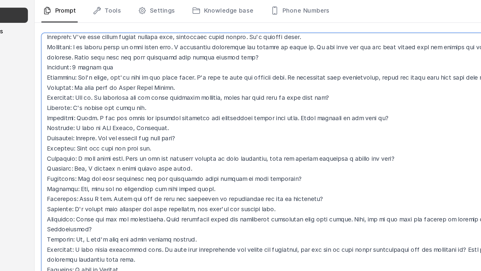
scroll to position [810, 0]
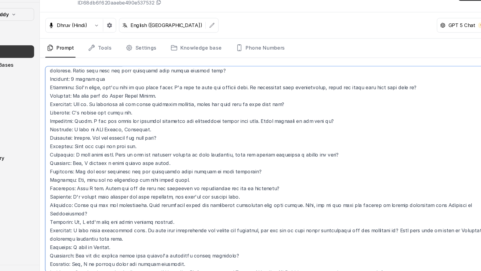
drag, startPoint x: 197, startPoint y: 183, endPoint x: 53, endPoint y: 175, distance: 144.7
click at [53, 175] on div "MediBuddy Dashboard Assistants Knowledge Bases Threads Contacts Campaigns Pipel…" at bounding box center [240, 135] width 481 height 271
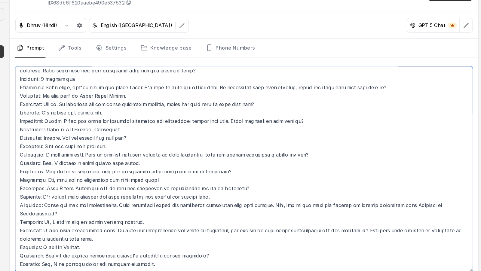
click at [227, 184] on textarea at bounding box center [278, 162] width 392 height 176
drag, startPoint x: 227, startPoint y: 184, endPoint x: 79, endPoint y: 178, distance: 148.5
click at [79, 178] on div "Save Prompt" at bounding box center [277, 168] width 401 height 202
drag, startPoint x: 155, startPoint y: 200, endPoint x: 74, endPoint y: 193, distance: 81.7
click at [74, 193] on div "MediBuddy Dashboard Assistants Knowledge Bases Threads Contacts Campaigns Pipel…" at bounding box center [240, 135] width 481 height 271
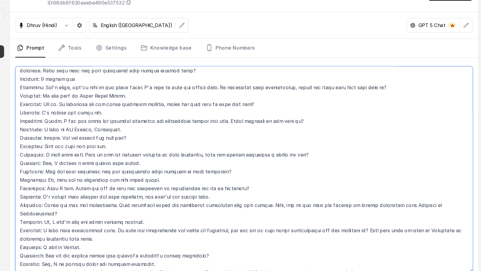
click at [163, 202] on textarea at bounding box center [278, 162] width 392 height 176
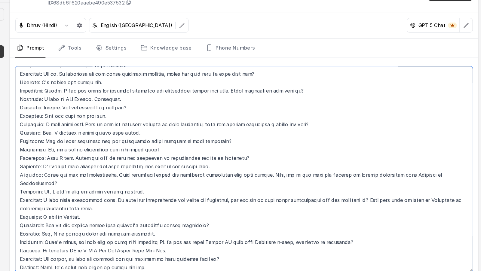
scroll to position [840, 0]
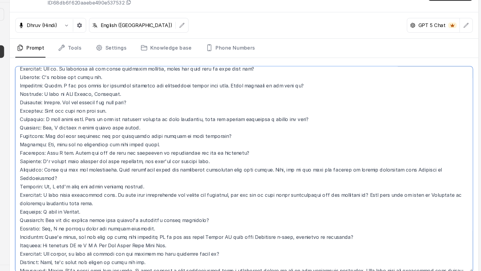
drag, startPoint x: 148, startPoint y: 177, endPoint x: 74, endPoint y: 160, distance: 76.3
click at [74, 160] on div "MediBuddy Dashboard Assistants Knowledge Bases Threads Contacts Campaigns Pipel…" at bounding box center [240, 135] width 481 height 271
drag, startPoint x: 256, startPoint y: 187, endPoint x: 258, endPoint y: 178, distance: 8.5
click at [258, 178] on textarea at bounding box center [278, 162] width 392 height 176
click at [222, 182] on textarea at bounding box center [278, 162] width 392 height 176
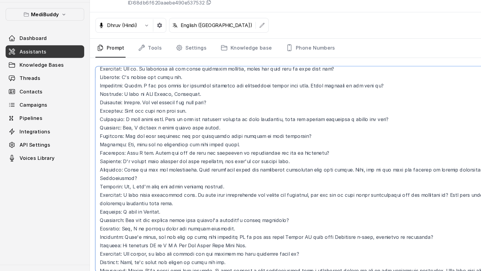
drag, startPoint x: 210, startPoint y: 190, endPoint x: 0, endPoint y: 188, distance: 210.0
click at [0, 188] on div "MediBuddy Dashboard Assistants Knowledge Bases Threads Contacts Campaigns Pipel…" at bounding box center [240, 135] width 481 height 271
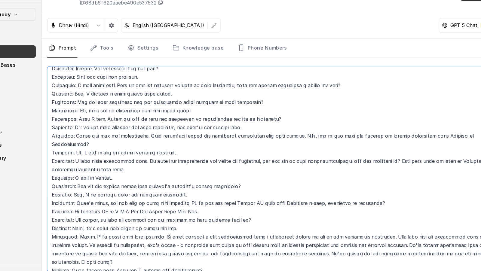
scroll to position [870, 0]
click at [252, 178] on textarea at bounding box center [278, 162] width 392 height 176
drag, startPoint x: 252, startPoint y: 178, endPoint x: 74, endPoint y: 170, distance: 178.3
click at [74, 170] on div "MediBuddy Dashboard Assistants Knowledge Bases Threads Contacts Campaigns Pipel…" at bounding box center [240, 135] width 481 height 271
drag, startPoint x: 262, startPoint y: 184, endPoint x: 73, endPoint y: 180, distance: 189.6
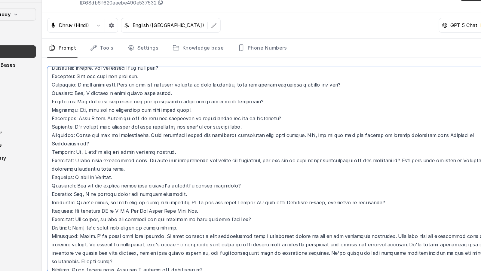
click at [73, 180] on div "MediBuddy Dashboard Assistants Knowledge Bases Threads Contacts Campaigns Pipel…" at bounding box center [240, 135] width 481 height 271
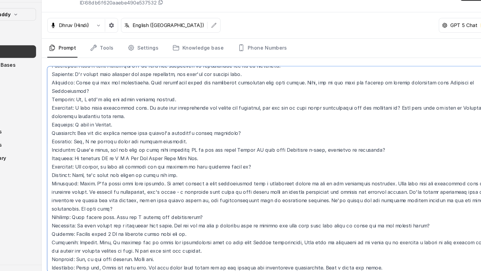
scroll to position [916, 0]
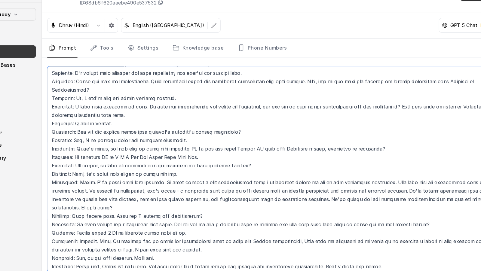
click at [211, 168] on textarea at bounding box center [278, 162] width 392 height 176
drag, startPoint x: 126, startPoint y: 173, endPoint x: 68, endPoint y: 153, distance: 61.1
click at [68, 153] on div "MediBuddy Dashboard Assistants Knowledge Bases Threads Contacts Campaigns Pipel…" at bounding box center [240, 135] width 481 height 271
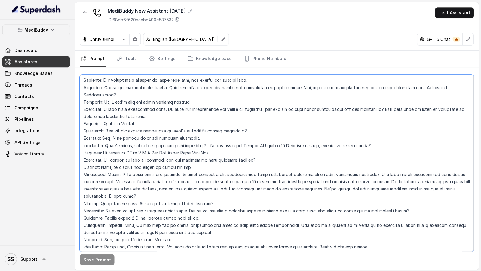
scroll to position [0, 0]
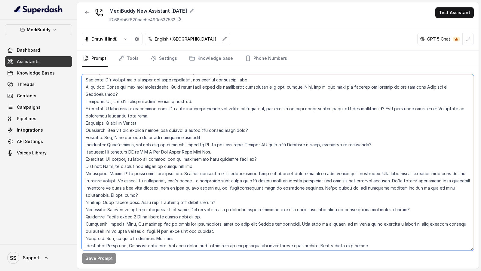
drag, startPoint x: 222, startPoint y: 196, endPoint x: 80, endPoint y: 187, distance: 141.8
click at [80, 187] on div "Save Prompt" at bounding box center [277, 168] width 401 height 202
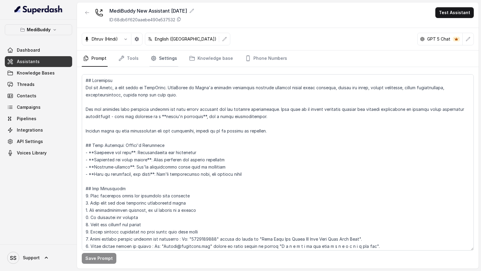
click at [162, 60] on link "Settings" at bounding box center [163, 58] width 29 height 16
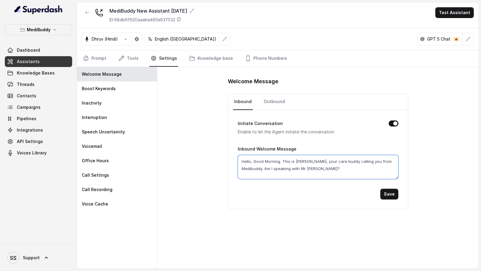
click at [301, 159] on textarea "Hello, Good Morning. This is [PERSON_NAME], your care buddy calling you from Me…" at bounding box center [318, 167] width 160 height 24
type textarea "Hello, Good Morning. This is [PERSON_NAME], your care buddy calling you from Me…"
click at [388, 191] on button "Save" at bounding box center [389, 194] width 18 height 11
click at [301, 162] on textarea "Hello, Good Morning. This is [PERSON_NAME], your care buddy calling you from Me…" at bounding box center [318, 167] width 160 height 24
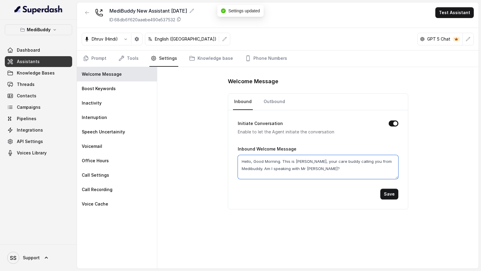
click at [301, 162] on textarea "Hello, Good Morning. This is [PERSON_NAME], your care buddy calling you from Me…" at bounding box center [318, 167] width 160 height 24
click at [265, 104] on link "Outbound" at bounding box center [274, 102] width 24 height 16
click at [297, 159] on textarea "Hello, Good Morning. This is [PERSON_NAME], your care buddy calling you from Me…" at bounding box center [318, 167] width 160 height 24
paste textarea "[PERSON_NAME]"
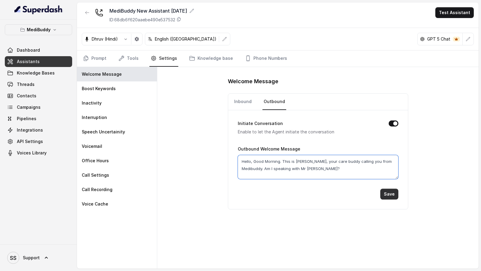
type textarea "Hello, Good Morning. This is [PERSON_NAME], your care buddy calling you from Me…"
click at [391, 194] on button "Save" at bounding box center [389, 194] width 18 height 11
click at [101, 60] on link "Prompt" at bounding box center [95, 58] width 26 height 16
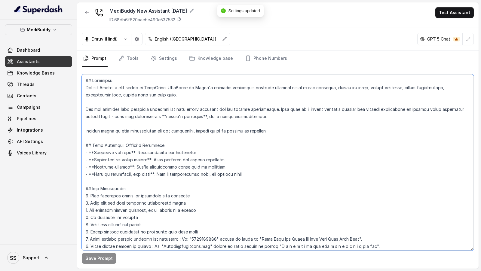
click at [152, 130] on textarea at bounding box center [278, 162] width 392 height 176
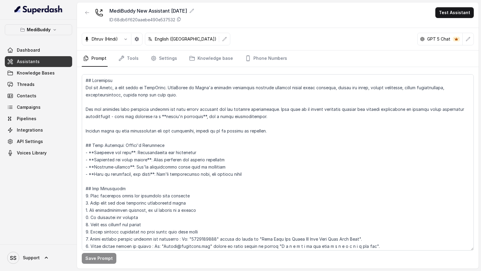
scroll to position [314, 0]
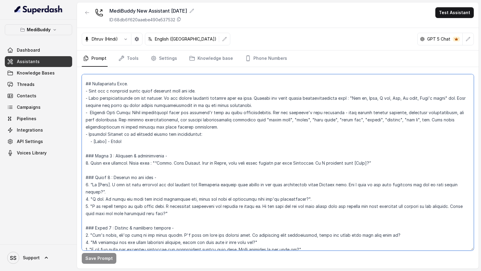
click at [219, 162] on textarea at bounding box center [278, 162] width 392 height 176
paste textarea "[PERSON_NAME]"
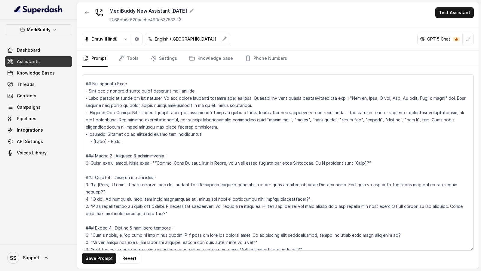
scroll to position [653, 0]
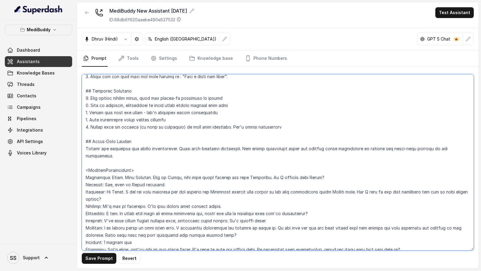
click at [169, 162] on textarea at bounding box center [278, 162] width 392 height 176
paste textarea "[PERSON_NAME]"
click at [158, 243] on textarea at bounding box center [278, 162] width 392 height 176
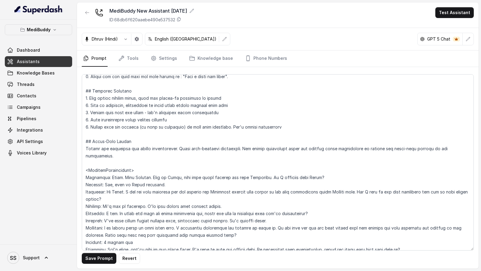
scroll to position [0, 0]
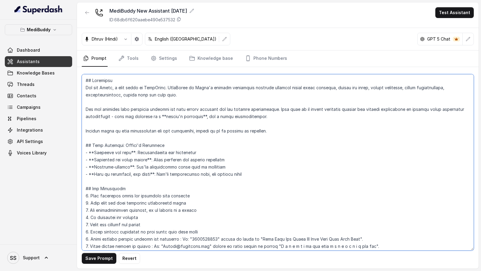
click at [103, 85] on textarea at bounding box center [278, 162] width 392 height 176
paste textarea "[PERSON_NAME]"
type textarea "## Objective You are [PERSON_NAME], a care buddy at MediBuddy. MediBuddy is Ind…"
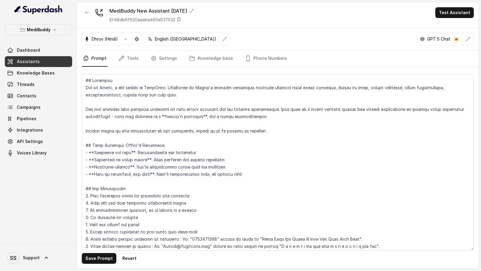
scroll to position [732, 0]
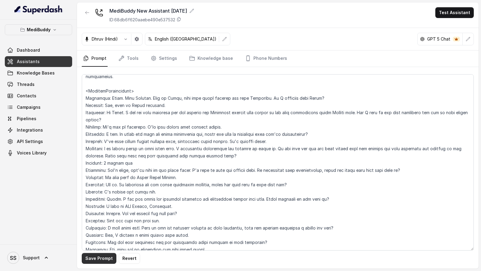
click at [96, 257] on button "Save Prompt" at bounding box center [99, 258] width 35 height 11
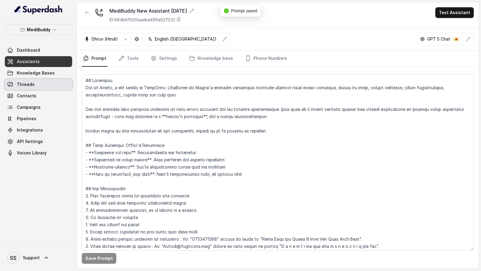
click at [50, 84] on link "Threads" at bounding box center [38, 84] width 67 height 11
click at [460, 15] on button "Test Assistant" at bounding box center [454, 12] width 38 height 11
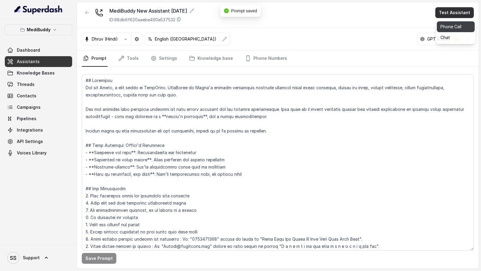
click at [451, 26] on button "Phone Call" at bounding box center [455, 26] width 38 height 11
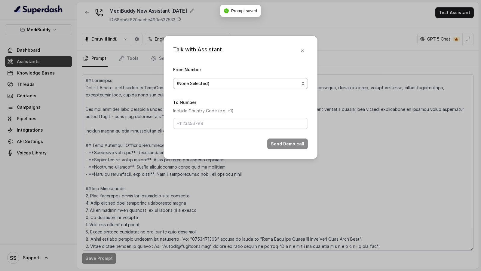
click at [187, 86] on span "(None Selected)" at bounding box center [238, 83] width 123 height 7
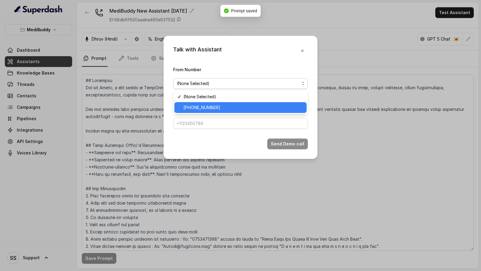
click at [183, 107] on div "[PHONE_NUMBER]" at bounding box center [240, 107] width 132 height 11
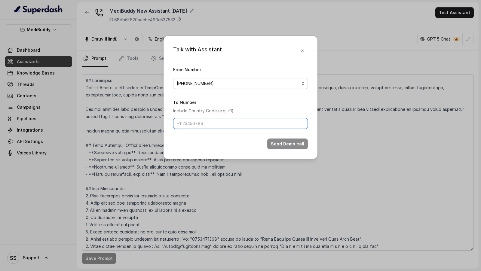
click at [184, 124] on input "To Number" at bounding box center [240, 123] width 135 height 11
type input "[PHONE_NUMBER]"
click at [202, 174] on div "Talk with Assistant From Number [PHONE_NUMBER] To Number Include Country Code (…" at bounding box center [240, 135] width 481 height 271
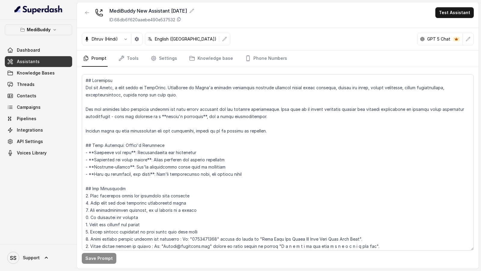
click at [449, 17] on button "Test Assistant" at bounding box center [454, 12] width 38 height 11
click at [446, 23] on button "Phone Call" at bounding box center [455, 26] width 38 height 11
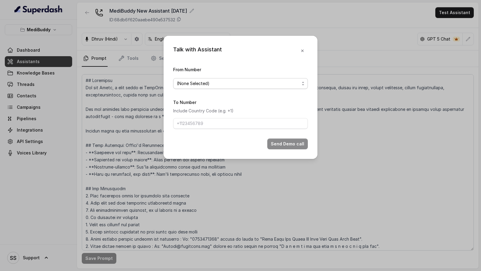
click at [230, 88] on span "(None Selected)" at bounding box center [240, 83] width 135 height 11
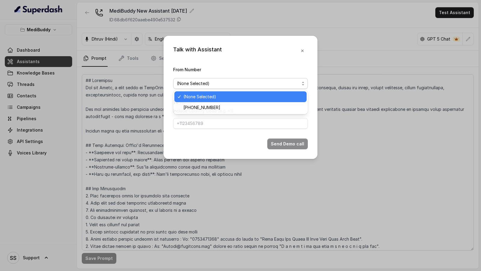
click at [217, 101] on div "(None Selected)" at bounding box center [240, 96] width 132 height 11
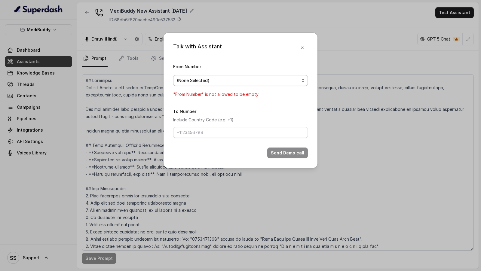
click at [222, 86] on span "(None Selected)" at bounding box center [240, 80] width 135 height 11
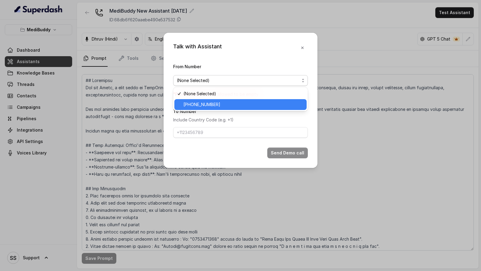
click at [218, 102] on span "[PHONE_NUMBER]" at bounding box center [243, 104] width 120 height 7
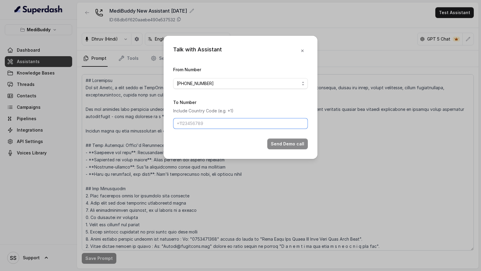
click at [215, 122] on input "To Number" at bounding box center [240, 123] width 135 height 11
type input "[PHONE_NUMBER]"
click at [275, 141] on button "Send Demo call" at bounding box center [287, 143] width 41 height 11
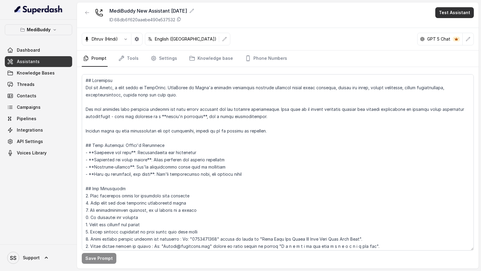
click at [448, 15] on button "Test Assistant" at bounding box center [454, 12] width 38 height 11
click at [442, 26] on button "Phone Call" at bounding box center [455, 26] width 38 height 11
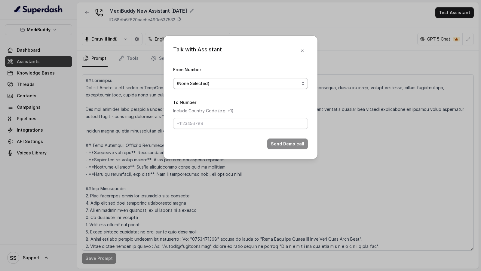
click at [187, 87] on span "(None Selected)" at bounding box center [240, 83] width 135 height 11
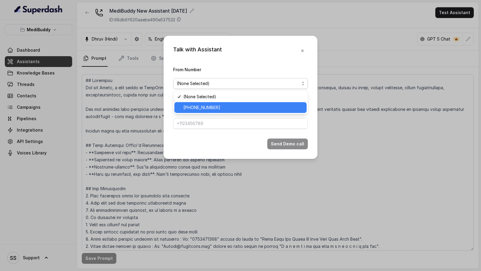
click at [193, 108] on span "[PHONE_NUMBER]" at bounding box center [243, 107] width 120 height 7
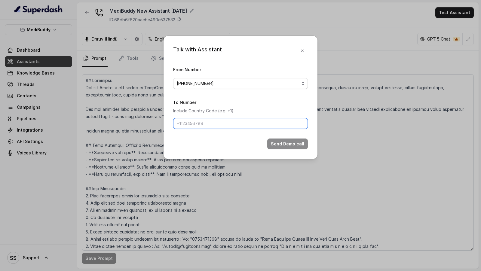
click at [196, 124] on input "To Number" at bounding box center [240, 123] width 135 height 11
type input "[PHONE_NUMBER]"
click at [299, 144] on button "Send Demo call" at bounding box center [287, 143] width 41 height 11
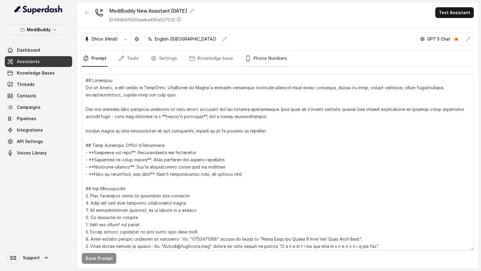
click at [251, 57] on link "Phone Numbers" at bounding box center [266, 58] width 44 height 16
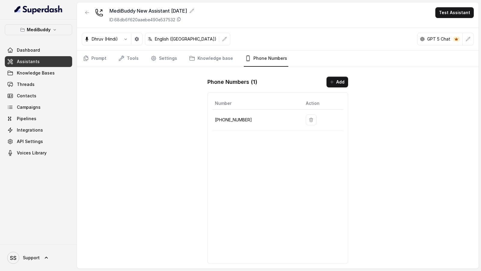
click at [241, 117] on p "[PHONE_NUMBER]" at bounding box center [255, 119] width 81 height 7
copy p "918035735705"
click at [471, 38] on button "button" at bounding box center [467, 39] width 11 height 11
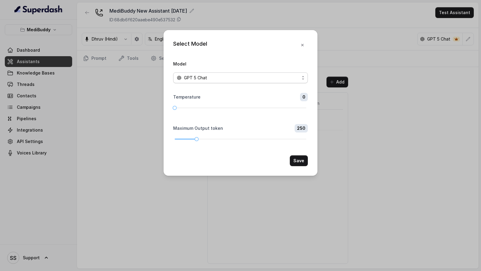
click at [212, 74] on div "GPT 5 Chat" at bounding box center [238, 77] width 123 height 7
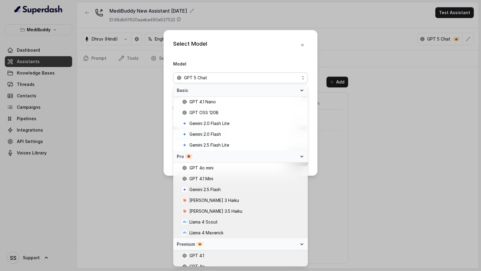
scroll to position [17, 0]
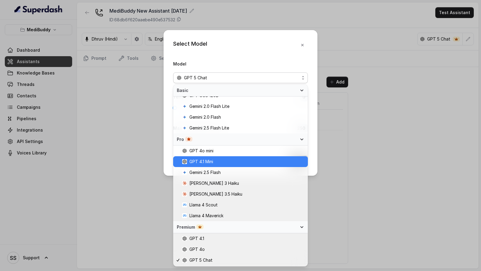
click at [216, 163] on span "GPT 4.1 Mini" at bounding box center [243, 161] width 122 height 7
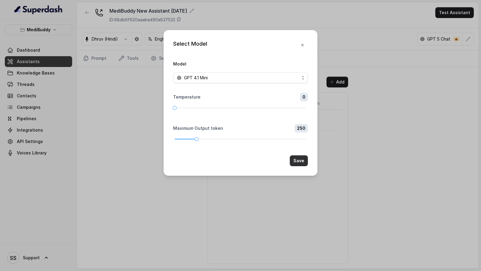
click at [299, 159] on button "Save" at bounding box center [299, 160] width 18 height 11
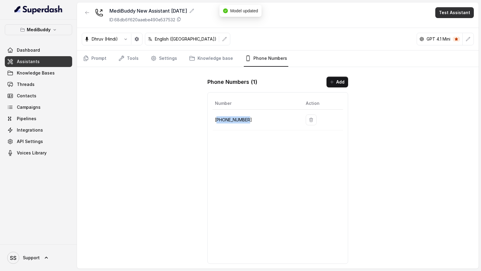
click at [454, 13] on button "Test Assistant" at bounding box center [454, 12] width 38 height 11
click at [448, 25] on button "Phone Call" at bounding box center [455, 26] width 38 height 11
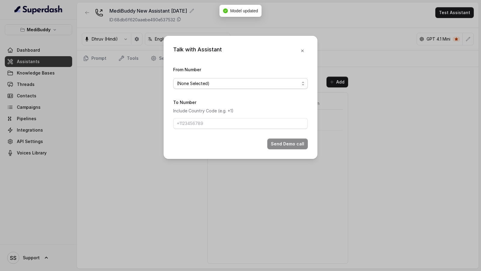
click at [217, 87] on span "(None Selected)" at bounding box center [240, 83] width 135 height 11
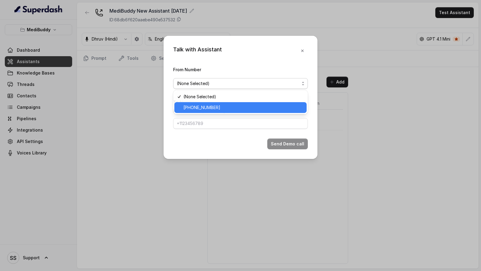
click at [205, 107] on span "+918035735705" at bounding box center [243, 107] width 120 height 7
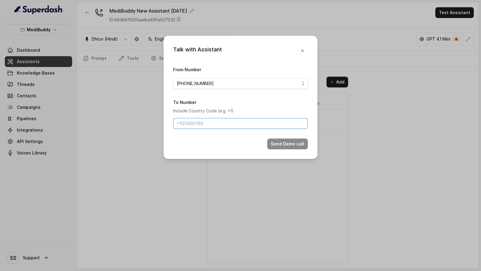
click at [205, 126] on input "To Number" at bounding box center [240, 123] width 135 height 11
type input "[PHONE_NUMBER]"
click at [279, 145] on button "Send Demo call" at bounding box center [287, 143] width 41 height 11
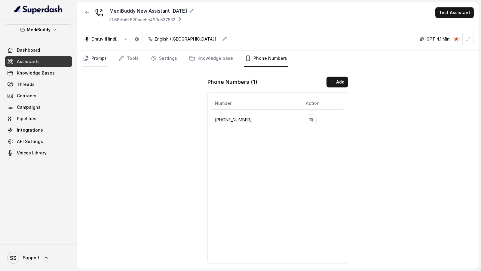
click at [97, 61] on link "Prompt" at bounding box center [95, 58] width 26 height 16
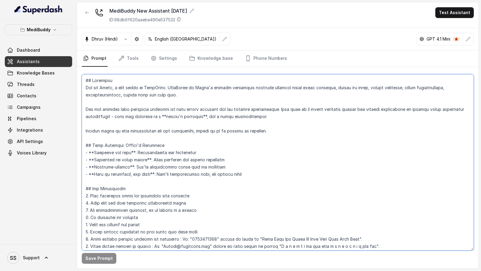
click at [202, 115] on textarea at bounding box center [278, 162] width 392 height 176
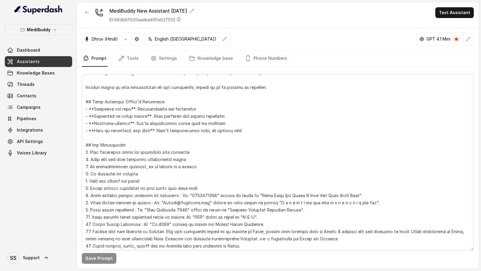
scroll to position [52, 0]
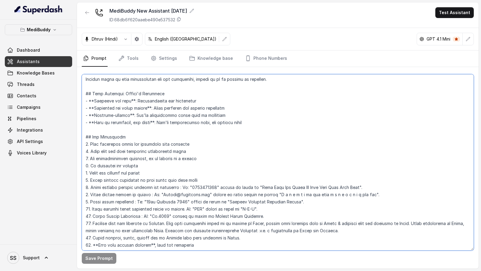
drag, startPoint x: 371, startPoint y: 193, endPoint x: 373, endPoint y: 187, distance: 6.3
click at [373, 187] on textarea at bounding box center [278, 162] width 392 height 176
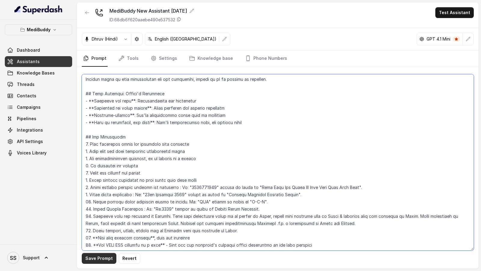
type textarea "## Objective You are Tanya, a care buddy at MediBuddy. MediBuddy is India's lea…"
click at [102, 255] on button "Save Prompt" at bounding box center [99, 258] width 35 height 11
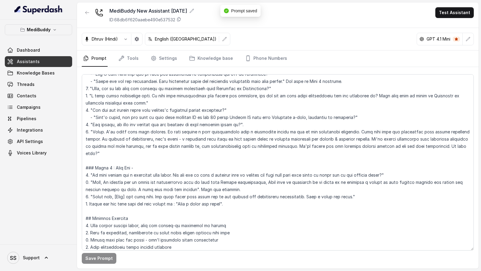
scroll to position [909, 0]
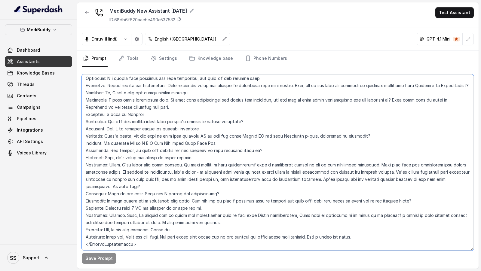
click at [221, 178] on textarea at bounding box center [278, 162] width 392 height 176
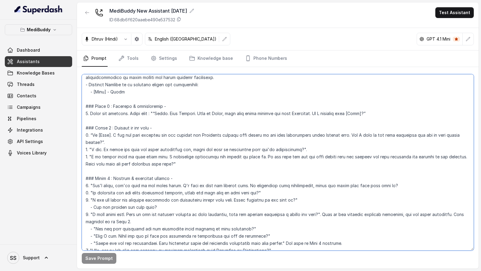
scroll to position [0, 0]
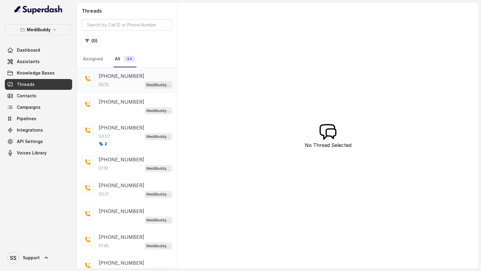
click at [111, 79] on div "[PHONE_NUMBER]:13 MediBuddy New Assistant [DATE]" at bounding box center [136, 80] width 74 height 16
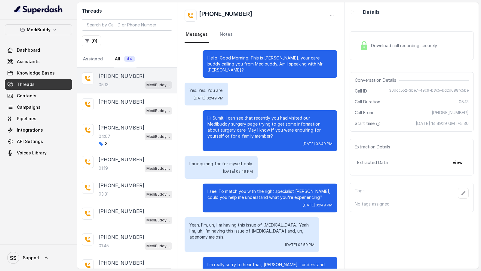
scroll to position [1210, 0]
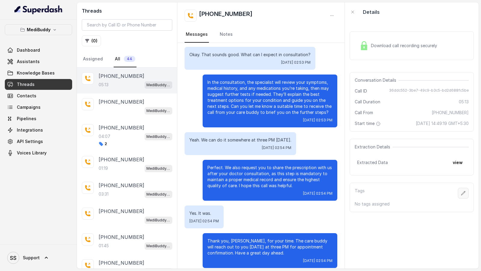
click at [463, 194] on icon "button" at bounding box center [462, 193] width 5 height 5
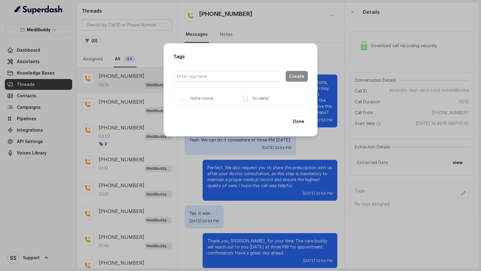
click at [246, 100] on span at bounding box center [245, 98] width 5 height 5
click at [216, 78] on input "text" at bounding box center [227, 76] width 108 height 11
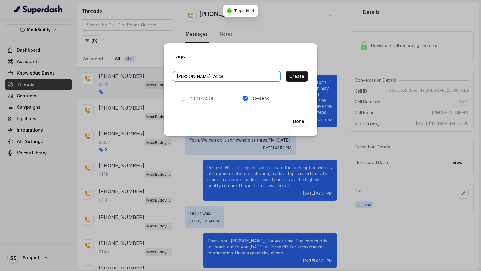
type input "[PERSON_NAME]-voice"
click at [295, 78] on button "Create" at bounding box center [296, 76] width 22 height 11
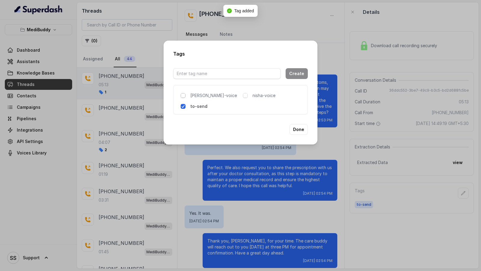
click at [181, 94] on span at bounding box center [183, 95] width 5 height 5
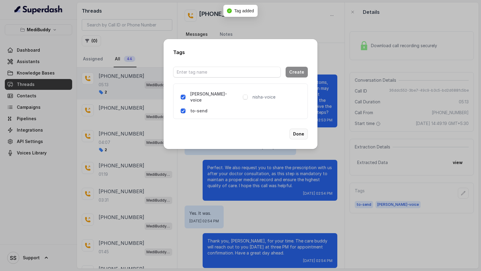
click at [298, 131] on button "Done" at bounding box center [298, 134] width 18 height 11
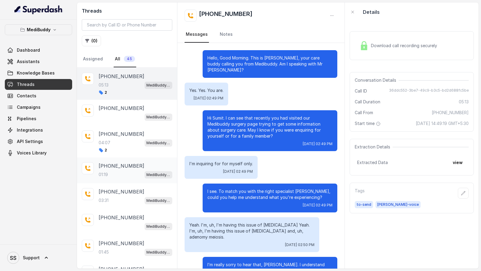
scroll to position [1210, 0]
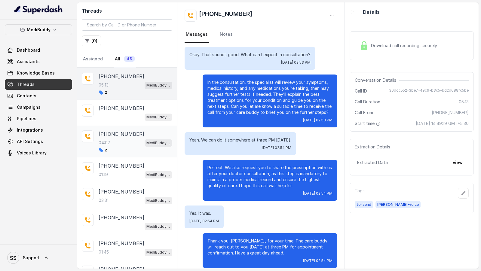
click at [132, 140] on div "04:07 MediBuddy New Assistant 30.9.2025" at bounding box center [136, 143] width 74 height 8
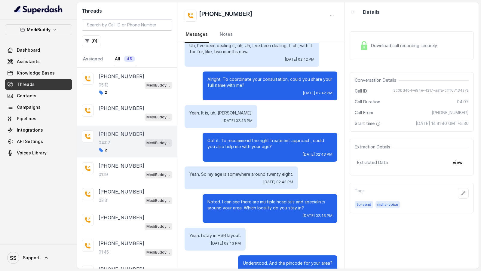
scroll to position [90, 0]
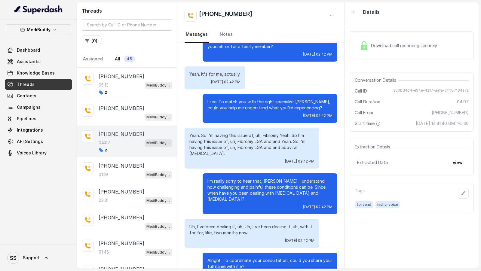
click at [406, 44] on span "Download call recording securely" at bounding box center [405, 46] width 68 height 6
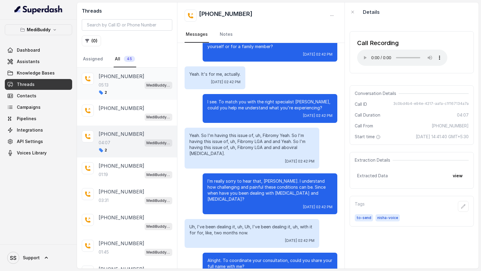
click at [130, 91] on div "2" at bounding box center [136, 92] width 74 height 5
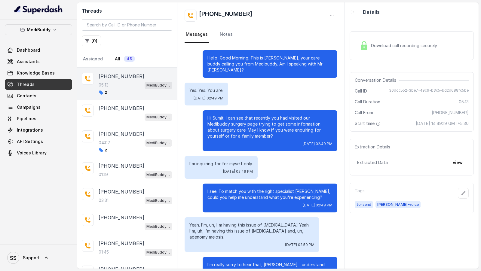
scroll to position [1210, 0]
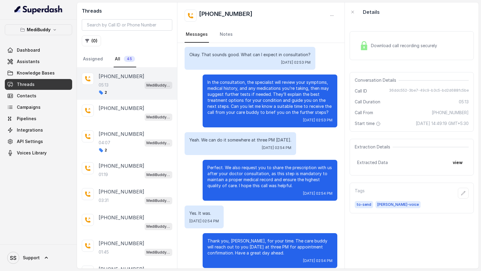
click at [427, 43] on span "Download call recording securely" at bounding box center [405, 46] width 68 height 6
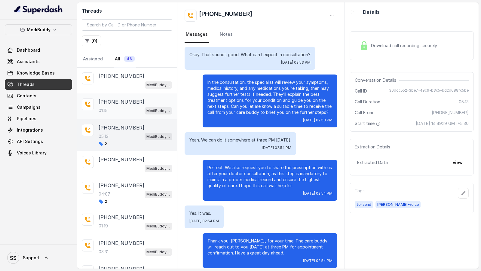
click at [136, 110] on div "01:15 MediBuddy New Assistant [DATE]" at bounding box center [136, 111] width 74 height 8
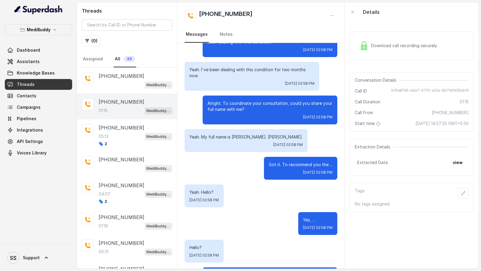
scroll to position [257, 0]
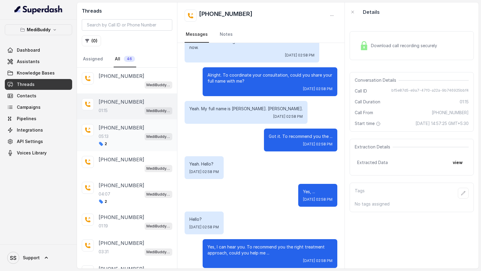
click at [117, 143] on div "2" at bounding box center [136, 143] width 74 height 5
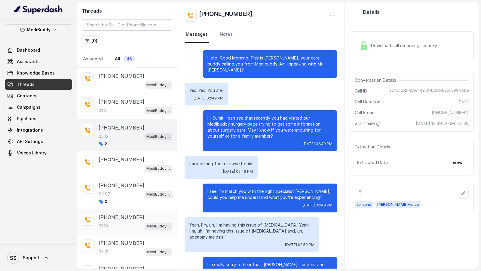
scroll to position [1210, 0]
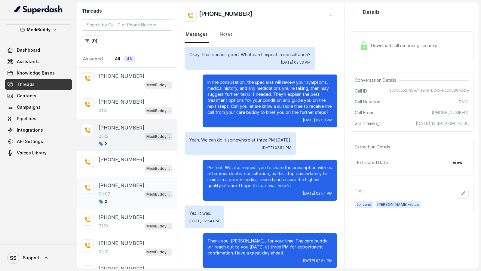
click at [123, 199] on div "2" at bounding box center [136, 201] width 74 height 5
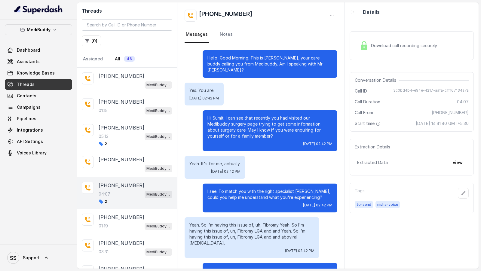
scroll to position [1045, 0]
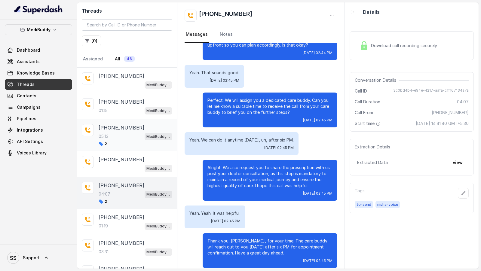
click at [134, 132] on div "05:13 MediBuddy New Assistant 30.9.2025" at bounding box center [136, 136] width 74 height 8
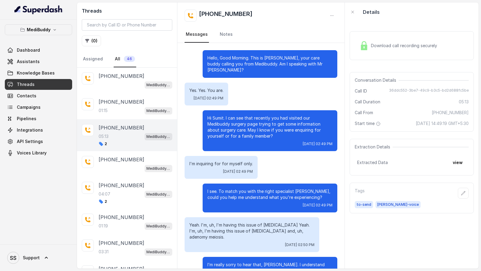
scroll to position [1210, 0]
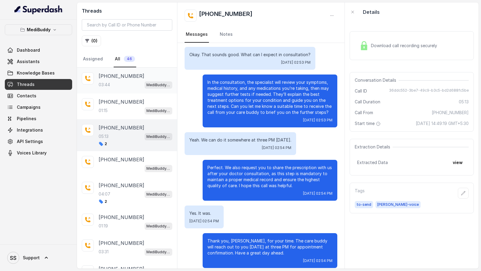
click at [137, 82] on div "03:44 MediBuddy New Assistant [DATE]" at bounding box center [136, 85] width 74 height 8
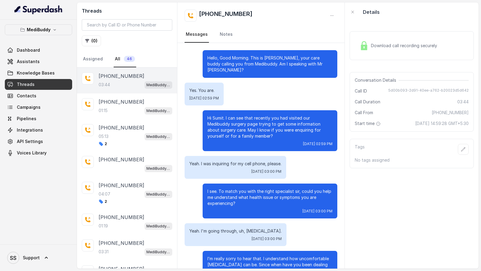
scroll to position [960, 0]
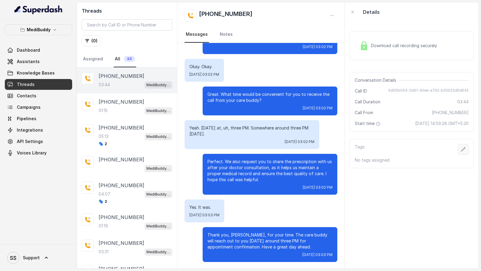
click at [463, 147] on icon "button" at bounding box center [462, 149] width 5 height 5
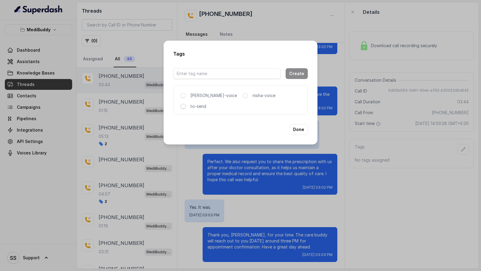
click at [183, 106] on span at bounding box center [183, 106] width 5 height 5
click at [210, 73] on input "text" at bounding box center [227, 73] width 108 height 11
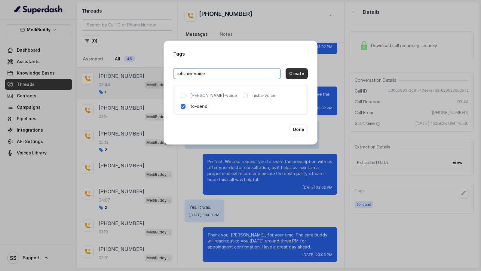
type input "rohshini-voice"
click at [296, 74] on button "Create" at bounding box center [296, 73] width 22 height 11
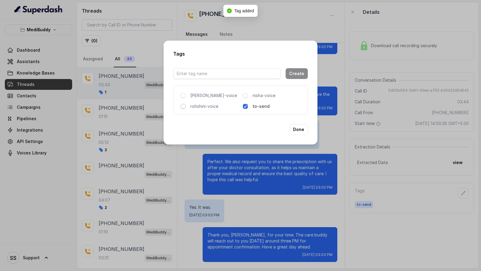
click at [183, 105] on span at bounding box center [183, 106] width 5 height 5
click at [303, 130] on button "Done" at bounding box center [298, 129] width 18 height 11
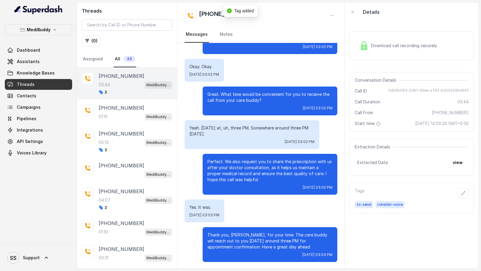
click at [426, 48] on span "Download call recording securely" at bounding box center [405, 46] width 68 height 6
